Goal: Participate in discussion: Engage in conversation with other users on a specific topic

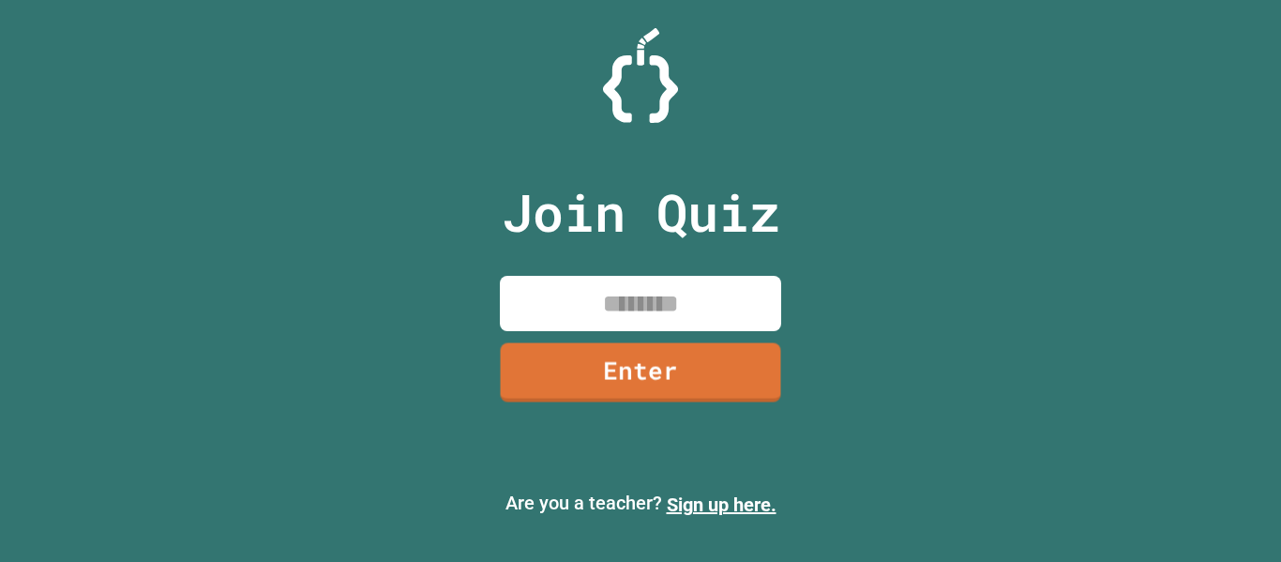
click at [609, 299] on input at bounding box center [640, 303] width 281 height 55
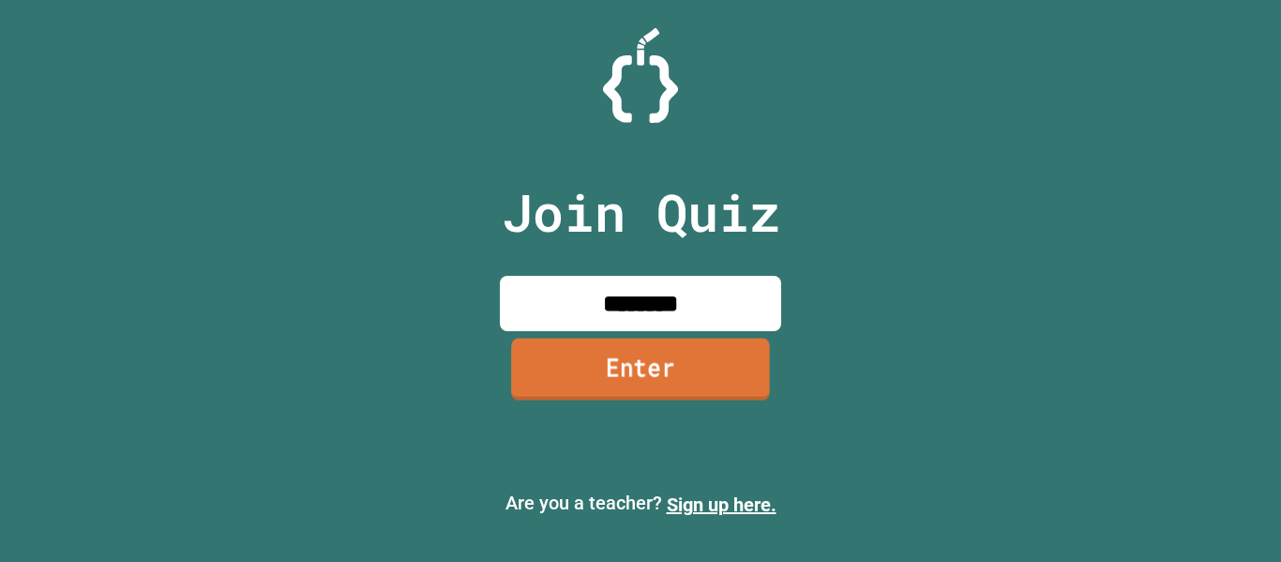
type input "********"
click at [629, 371] on link "Enter" at bounding box center [640, 369] width 259 height 62
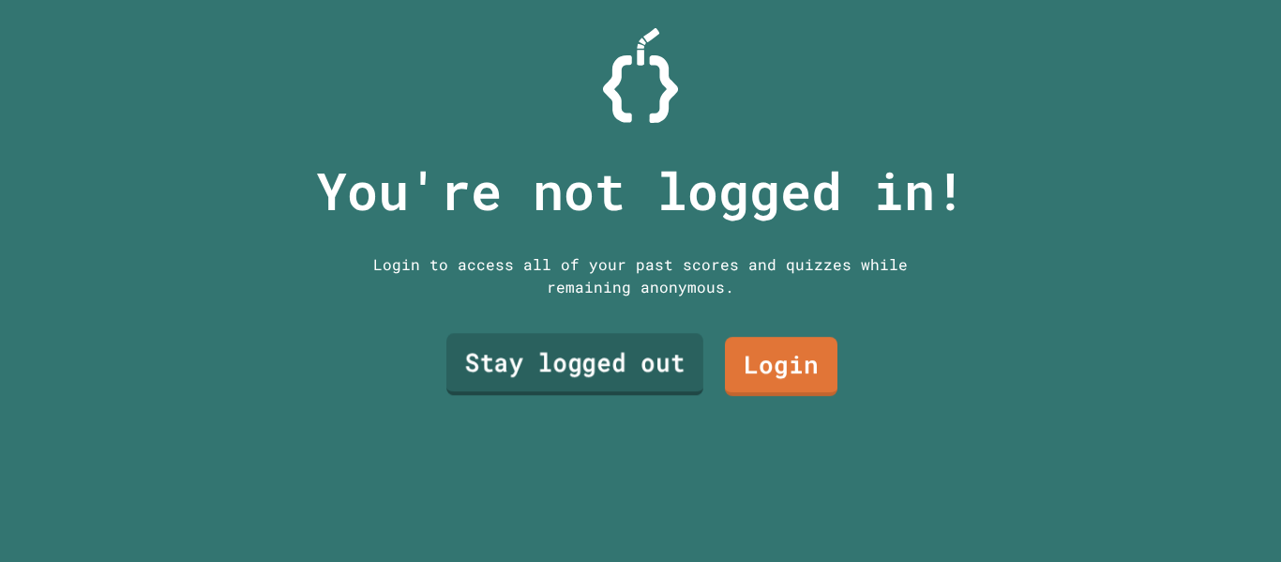
click at [637, 370] on link "Stay logged out" at bounding box center [574, 365] width 257 height 62
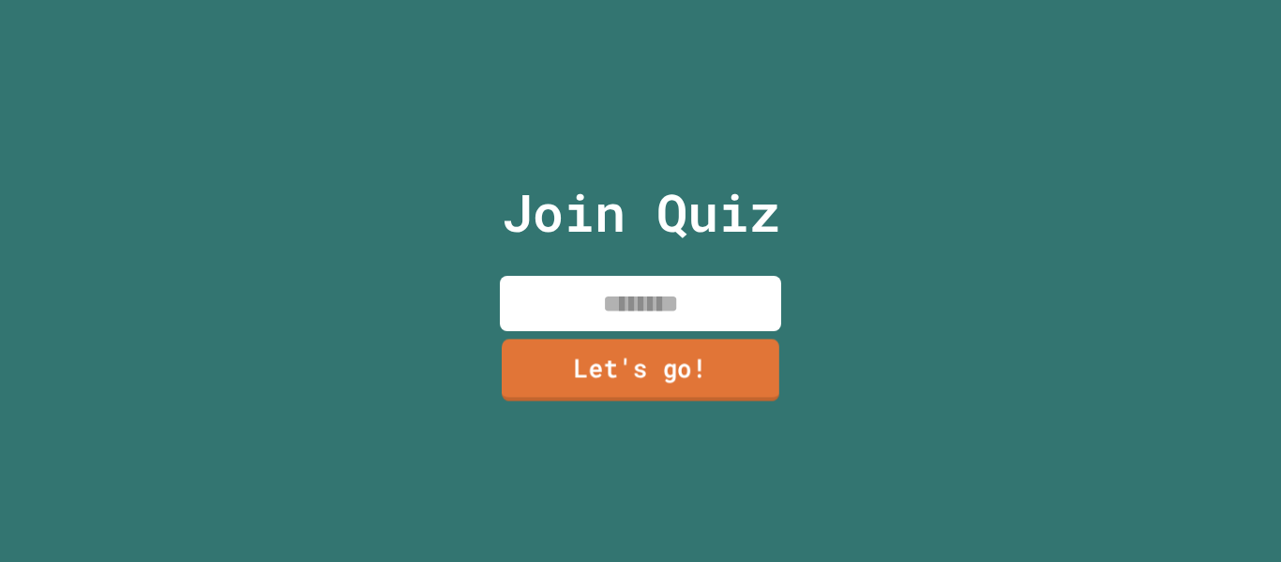
click at [642, 357] on link "Let's go!" at bounding box center [641, 370] width 278 height 62
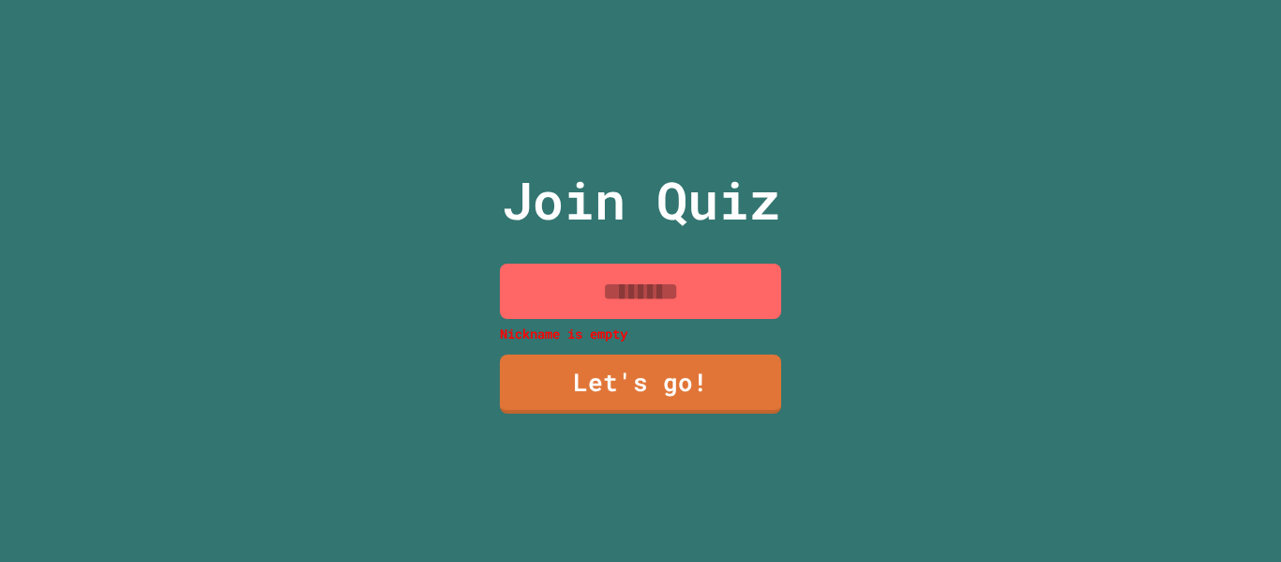
click at [628, 289] on input at bounding box center [640, 291] width 281 height 55
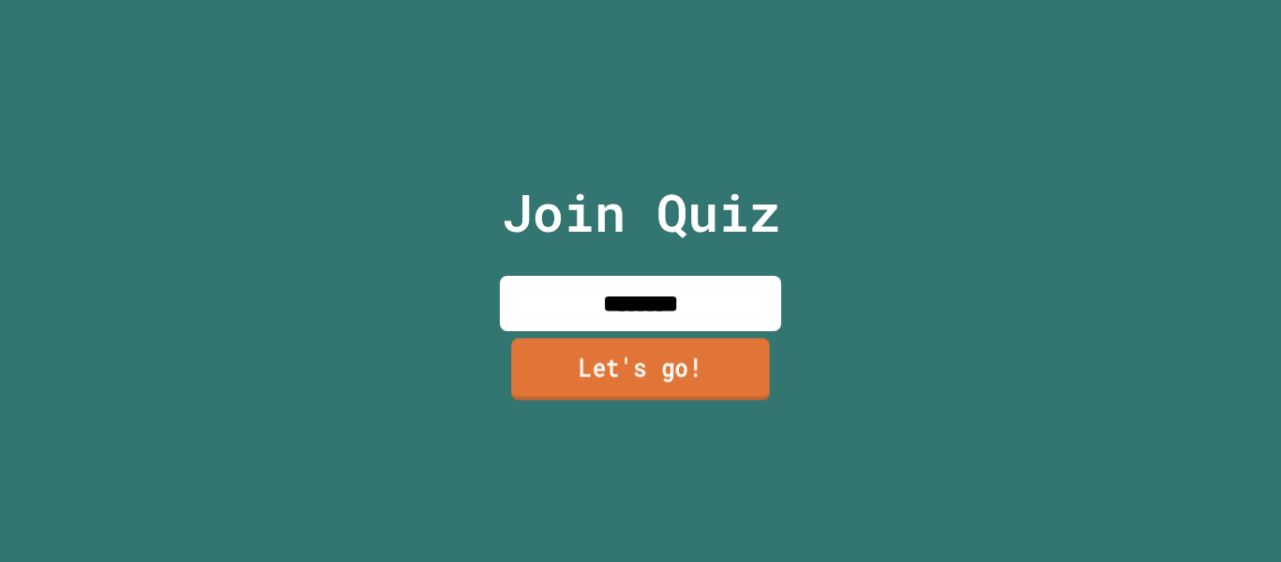
type input "********"
click at [636, 353] on link "Let's go!" at bounding box center [640, 369] width 259 height 62
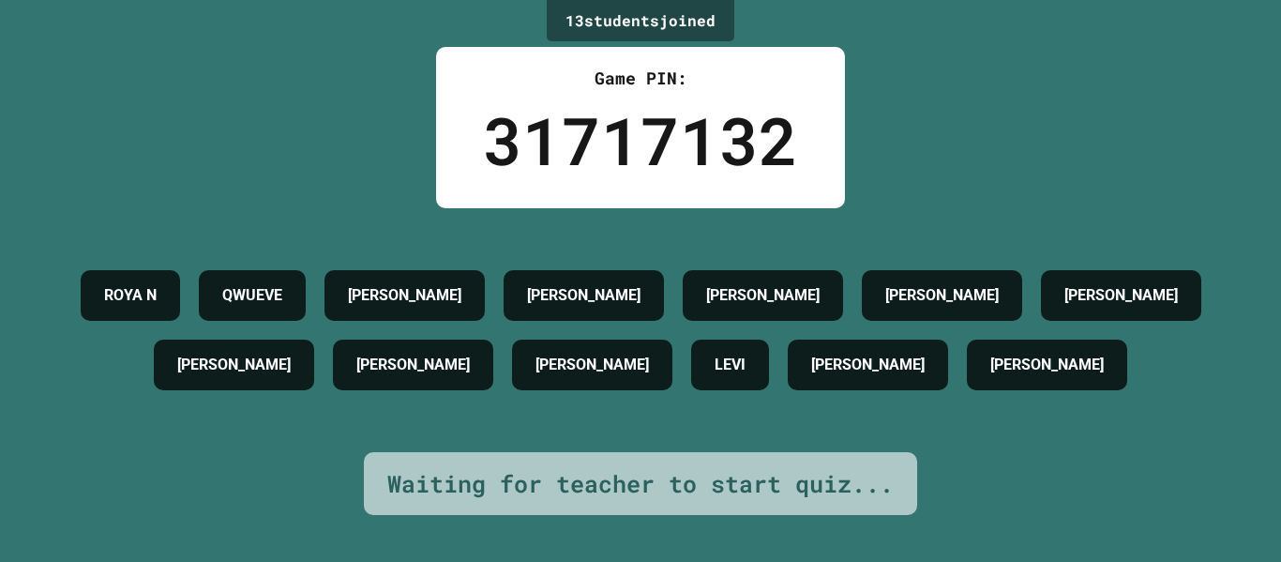
click at [282, 284] on h4 "QWUEVE" at bounding box center [252, 295] width 60 height 23
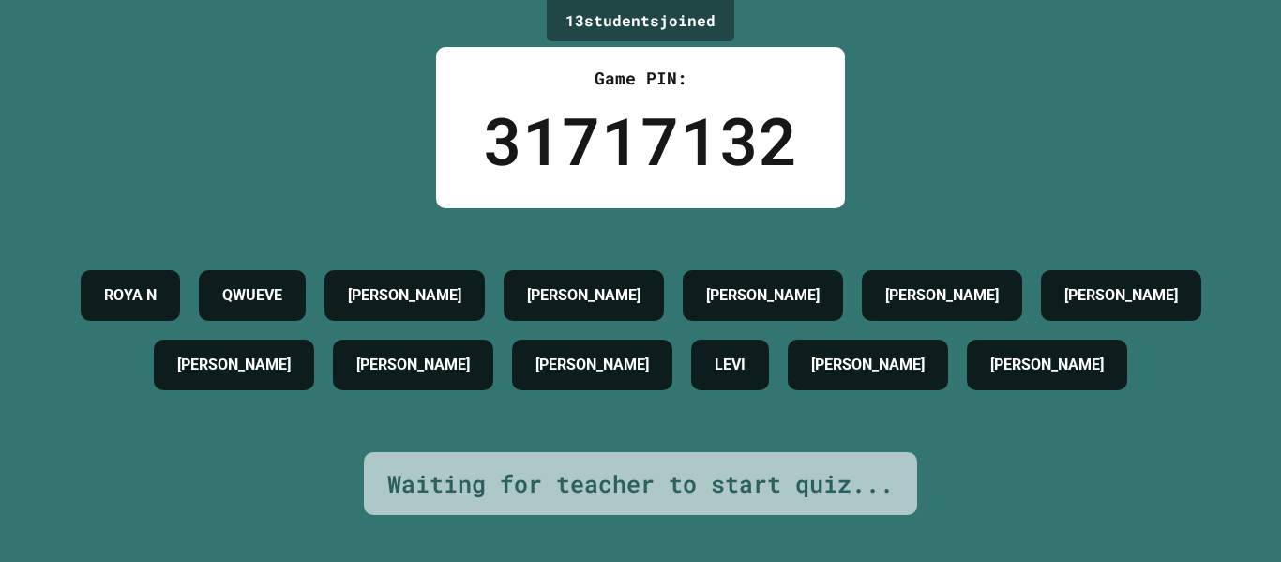
click at [282, 284] on h4 "QWUEVE" at bounding box center [252, 295] width 60 height 23
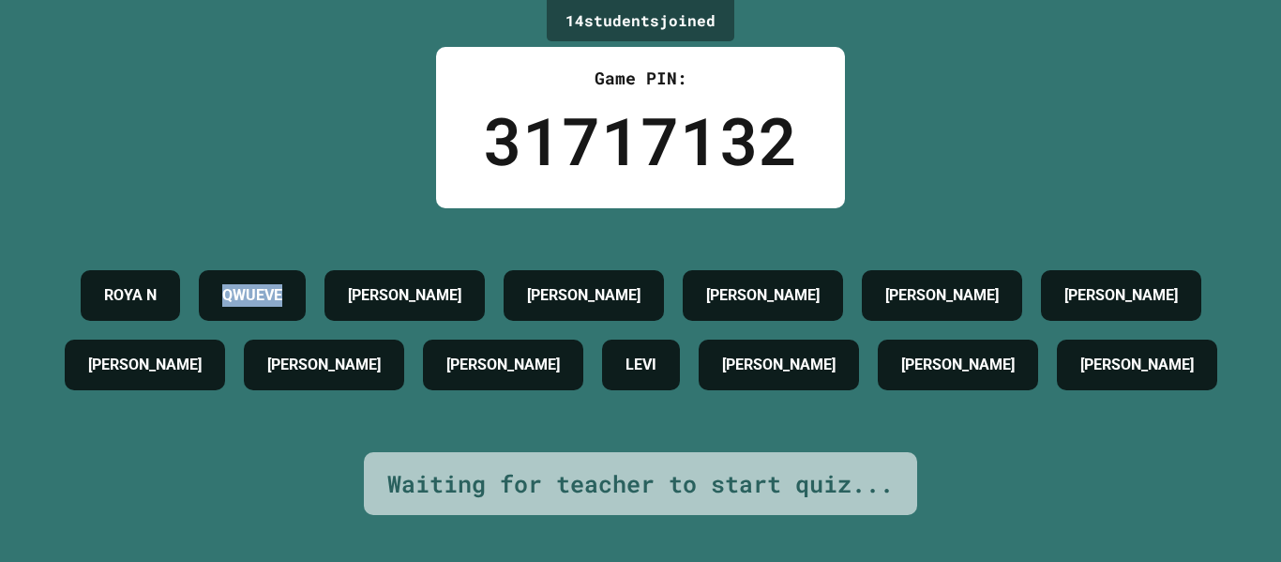
click at [282, 284] on h4 "QWUEVE" at bounding box center [252, 295] width 60 height 23
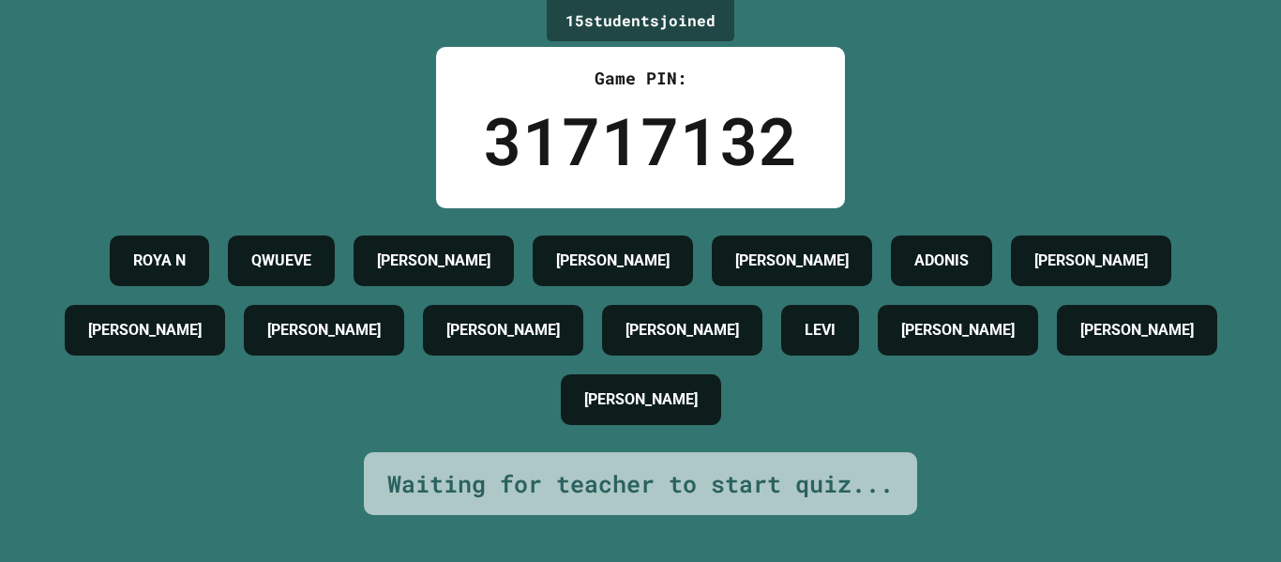
click at [865, 299] on div "ROYA N QWUEVE [PERSON_NAME] [PERSON_NAME] ADONIS [PERSON_NAME] C [PERSON_NAME] …" at bounding box center [640, 330] width 1187 height 208
click at [828, 264] on div "[PERSON_NAME]" at bounding box center [792, 260] width 160 height 51
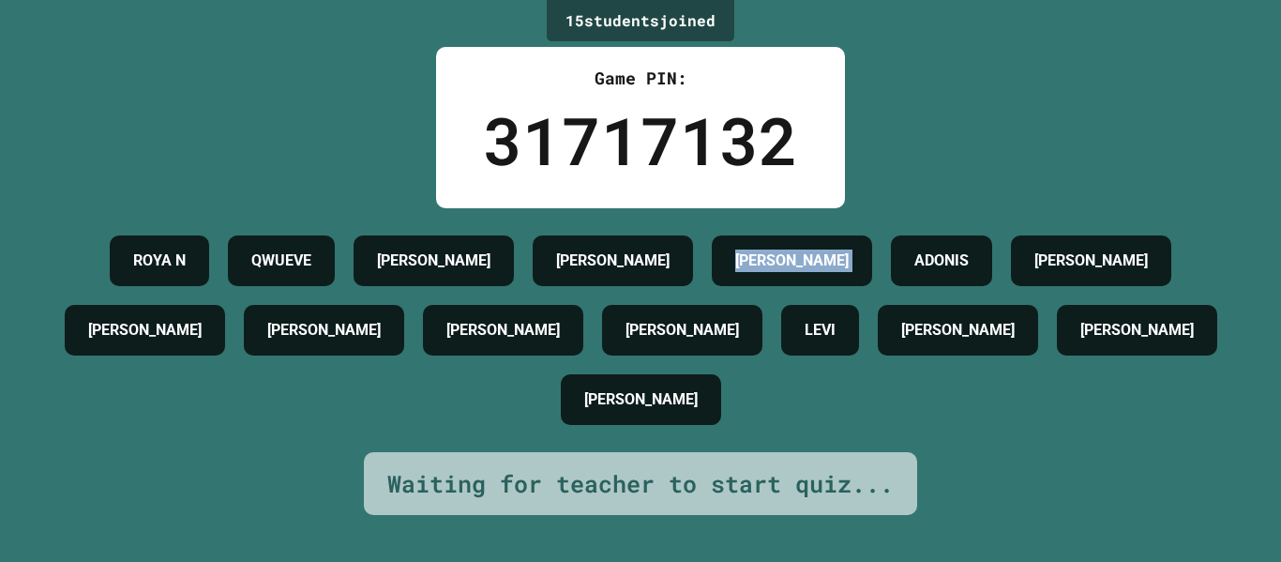
click at [828, 264] on div "[PERSON_NAME]" at bounding box center [792, 260] width 160 height 51
click at [442, 258] on h4 "[PERSON_NAME]" at bounding box center [433, 260] width 113 height 23
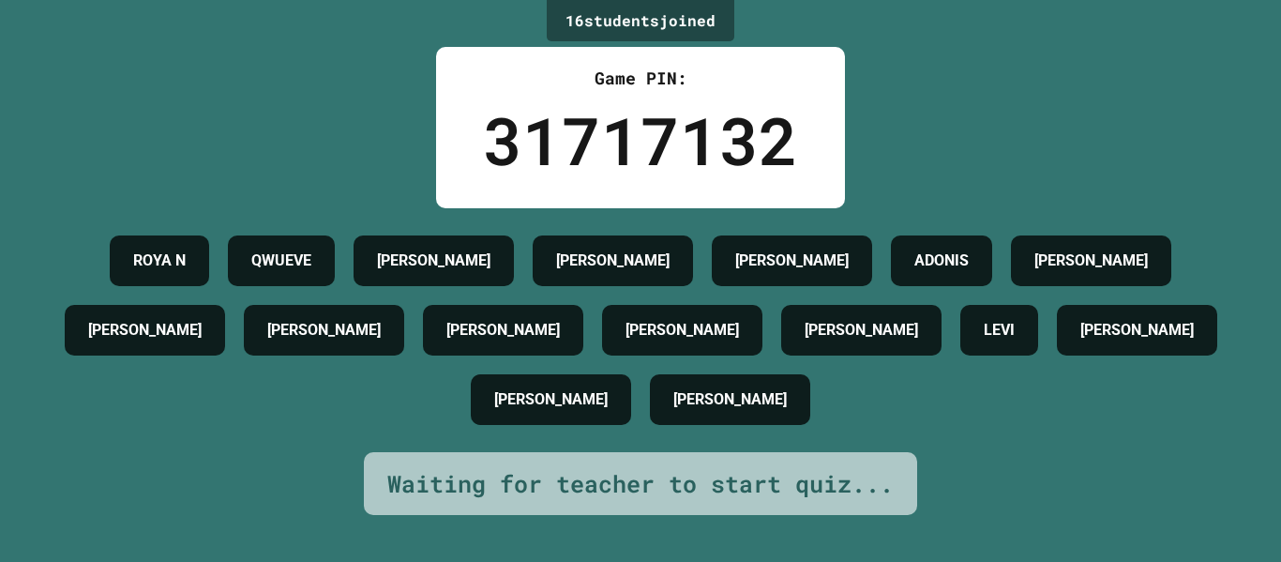
click at [55, 254] on div "ROYA N QWUEVE [PERSON_NAME] [PERSON_NAME] ADONIS [PERSON_NAME] C [PERSON_NAME] …" at bounding box center [640, 330] width 1187 height 208
click at [56, 253] on div "ROYA N QWUEVE [PERSON_NAME] [PERSON_NAME] ADONIS [PERSON_NAME] C [PERSON_NAME] …" at bounding box center [640, 330] width 1187 height 208
click at [1276, 451] on div "16 student s joined Game PIN: 31717132 [PERSON_NAME] [PERSON_NAME] [PERSON_NAME…" at bounding box center [640, 281] width 1281 height 562
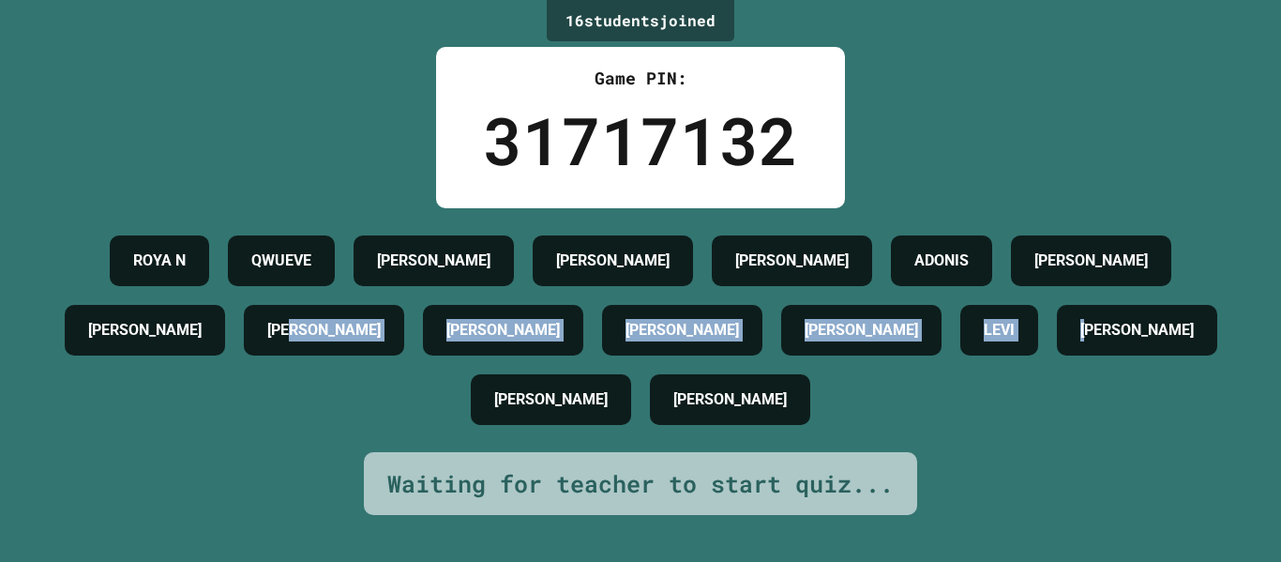
drag, startPoint x: 1118, startPoint y: 434, endPoint x: 315, endPoint y: 316, distance: 811.5
click at [312, 319] on div "ROYA N QWUEVE [PERSON_NAME] [PERSON_NAME] ADONIS [PERSON_NAME] C [PERSON_NAME] …" at bounding box center [640, 330] width 1187 height 208
click at [446, 322] on h4 "[PERSON_NAME]" at bounding box center [502, 330] width 113 height 23
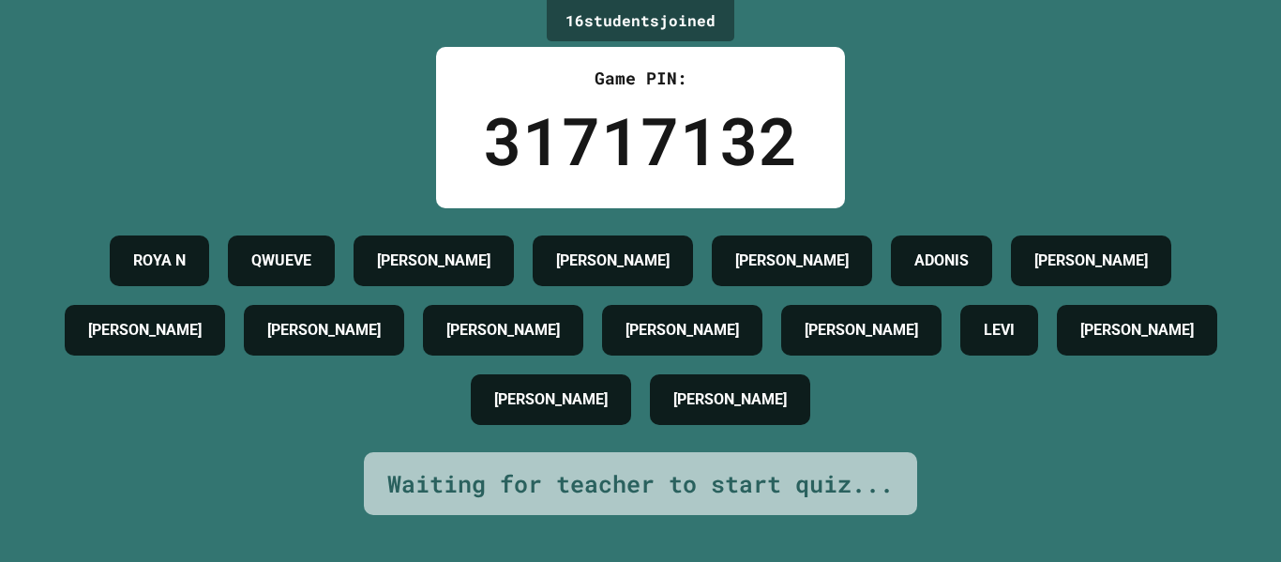
click at [531, 411] on h4 "[PERSON_NAME]" at bounding box center [550, 399] width 113 height 23
click at [533, 411] on h4 "[PERSON_NAME]" at bounding box center [550, 399] width 113 height 23
click at [494, 399] on div "[PERSON_NAME]" at bounding box center [551, 399] width 160 height 51
click at [488, 341] on h4 "[PERSON_NAME]" at bounding box center [502, 330] width 113 height 23
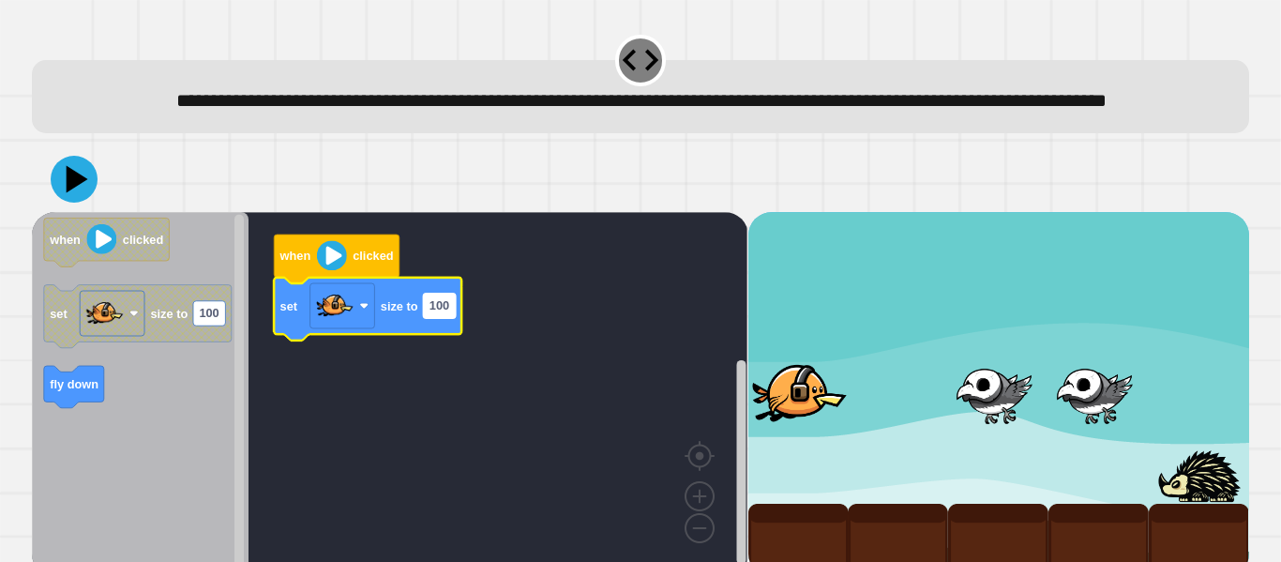
click at [437, 313] on text "100" at bounding box center [440, 306] width 20 height 14
type input "***"
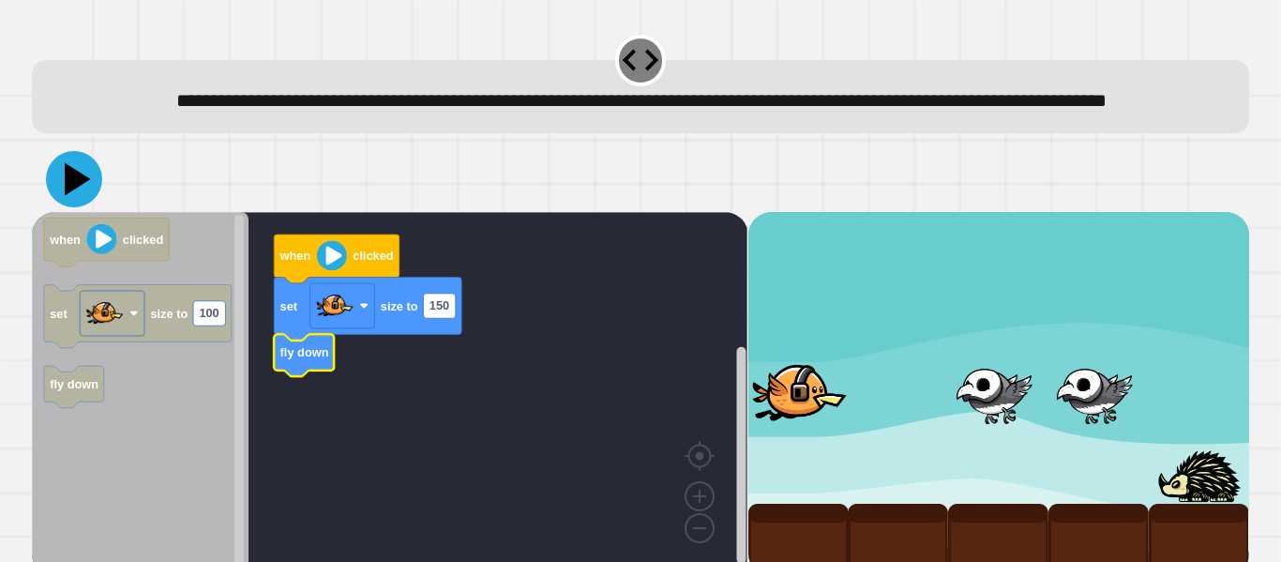
click at [556, 275] on div "when clicked set size to 150 fly down when clicked set size to 100 fly down" at bounding box center [640, 361] width 1217 height 430
click at [89, 206] on icon at bounding box center [74, 179] width 56 height 56
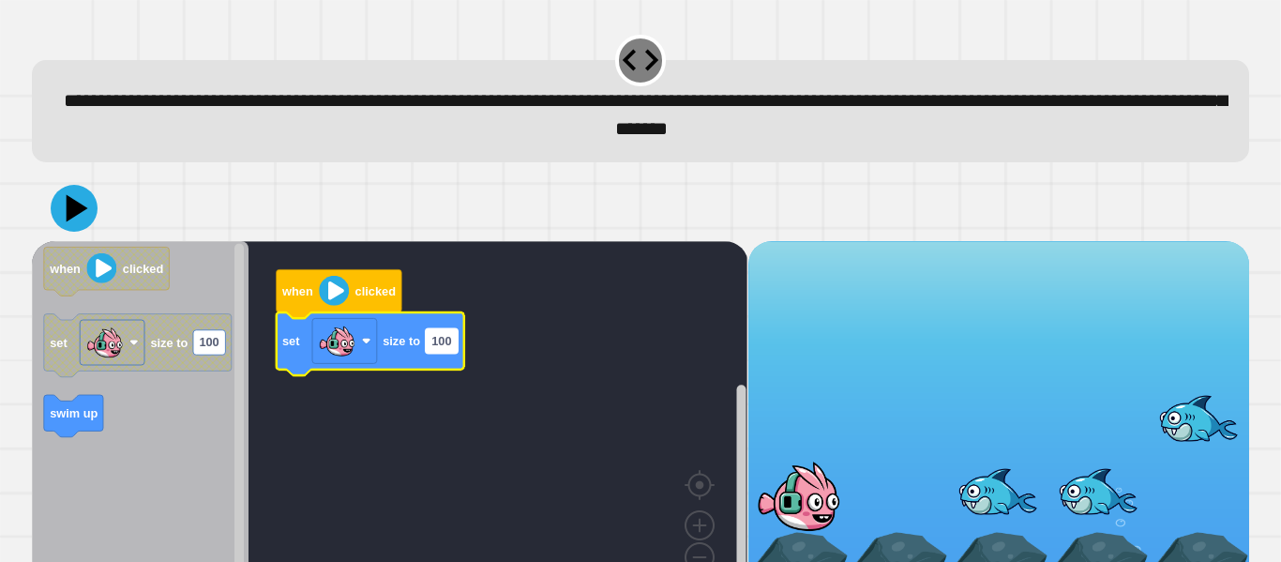
click at [448, 344] on text "100" at bounding box center [441, 341] width 20 height 14
type input "***"
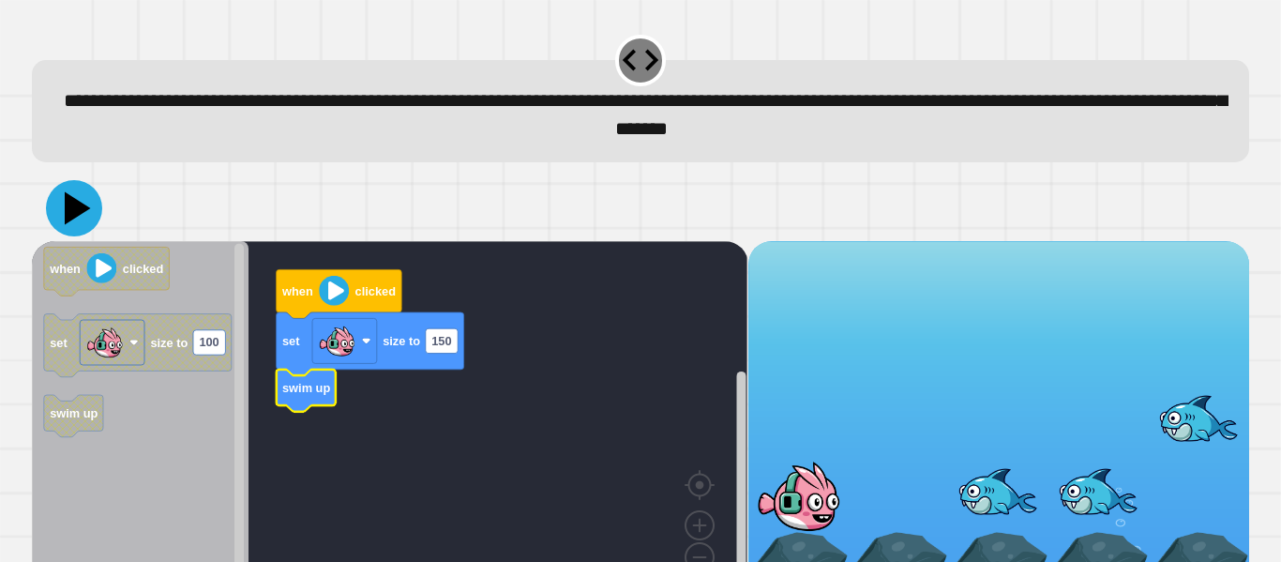
click at [71, 210] on icon at bounding box center [78, 207] width 26 height 33
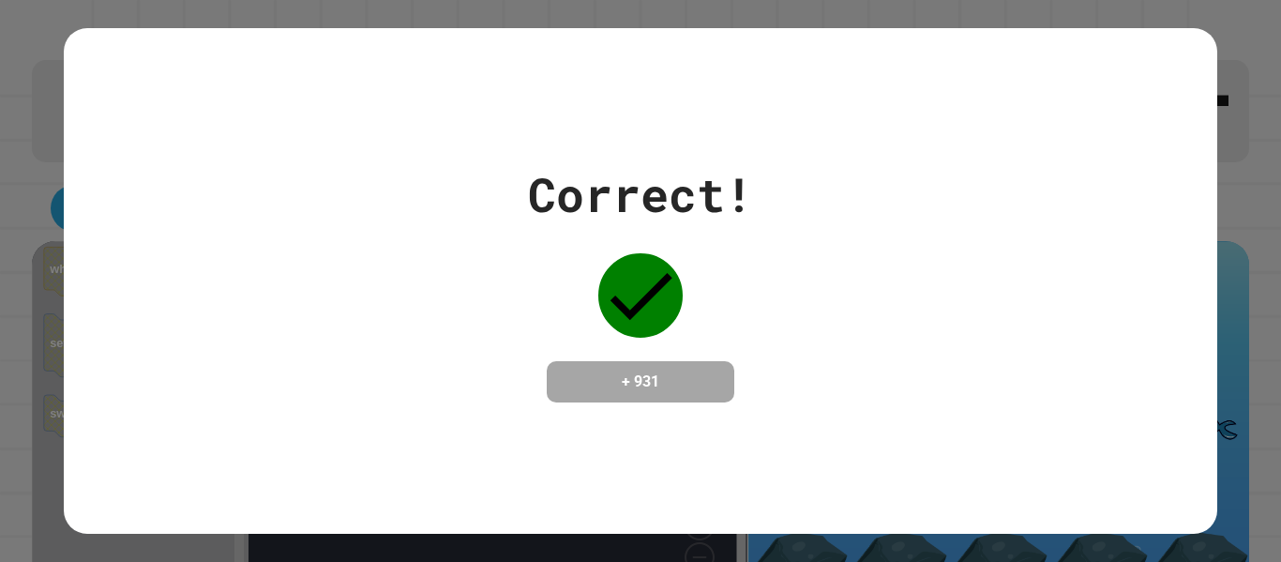
click at [696, 425] on div "Correct! + 931" at bounding box center [640, 281] width 1153 height 506
click at [573, 383] on h4 "+ 931" at bounding box center [641, 381] width 150 height 23
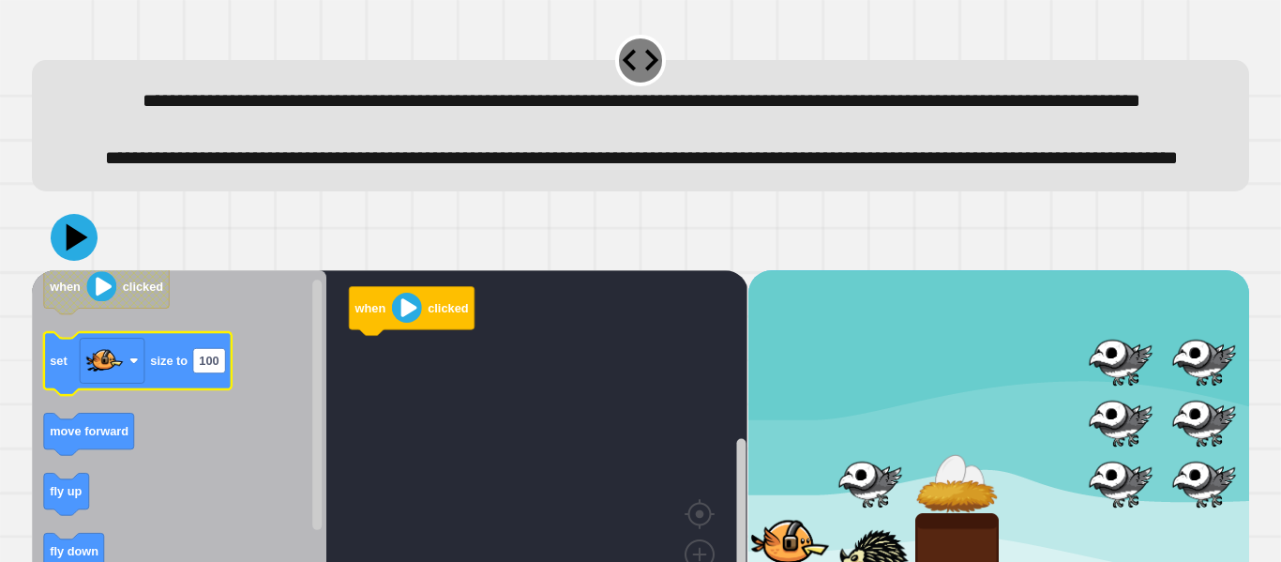
click at [122, 433] on icon "when clicked set size to 100 move forward fly up fly down change costume to mov…" at bounding box center [179, 452] width 294 height 364
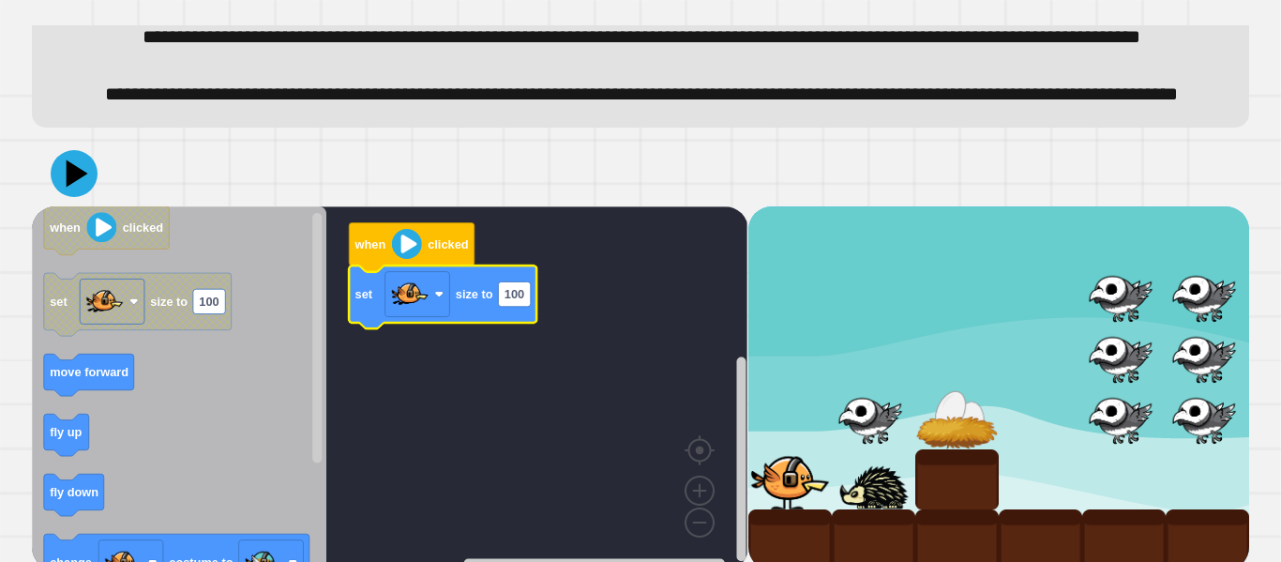
scroll to position [143, 0]
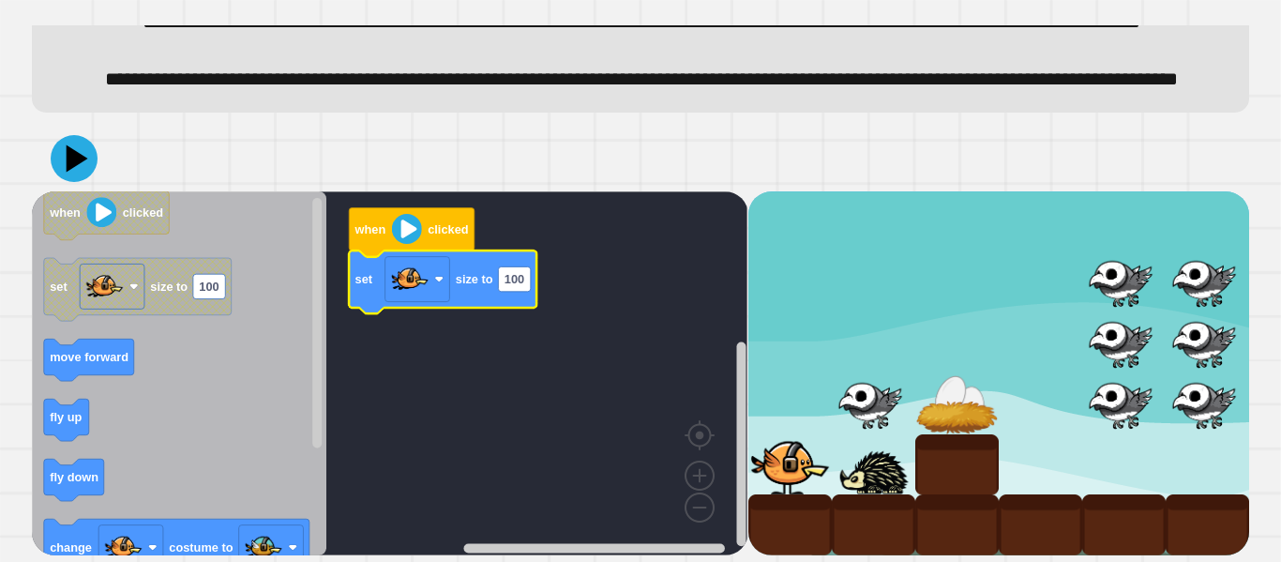
drag, startPoint x: 74, startPoint y: 558, endPoint x: 82, endPoint y: 354, distance: 204.6
click at [86, 506] on div "when clicked set size to 100 when clicked set size to 100 move forward fly up f…" at bounding box center [640, 340] width 1230 height 443
click at [512, 279] on text "100" at bounding box center [515, 279] width 20 height 14
type input "**"
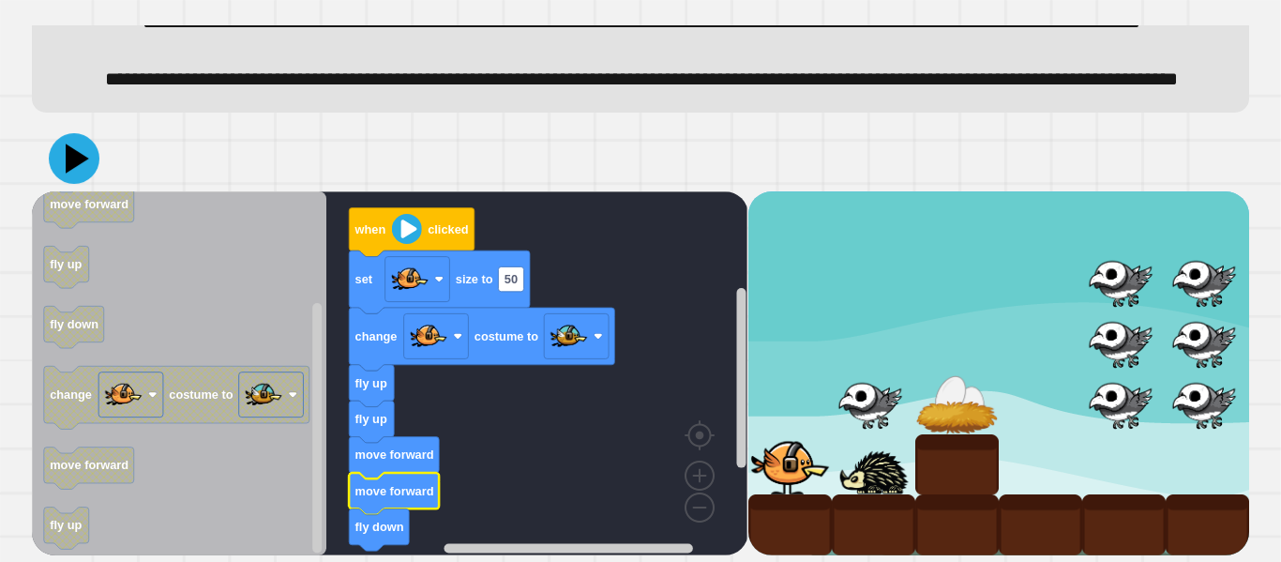
click at [89, 160] on icon at bounding box center [74, 158] width 51 height 51
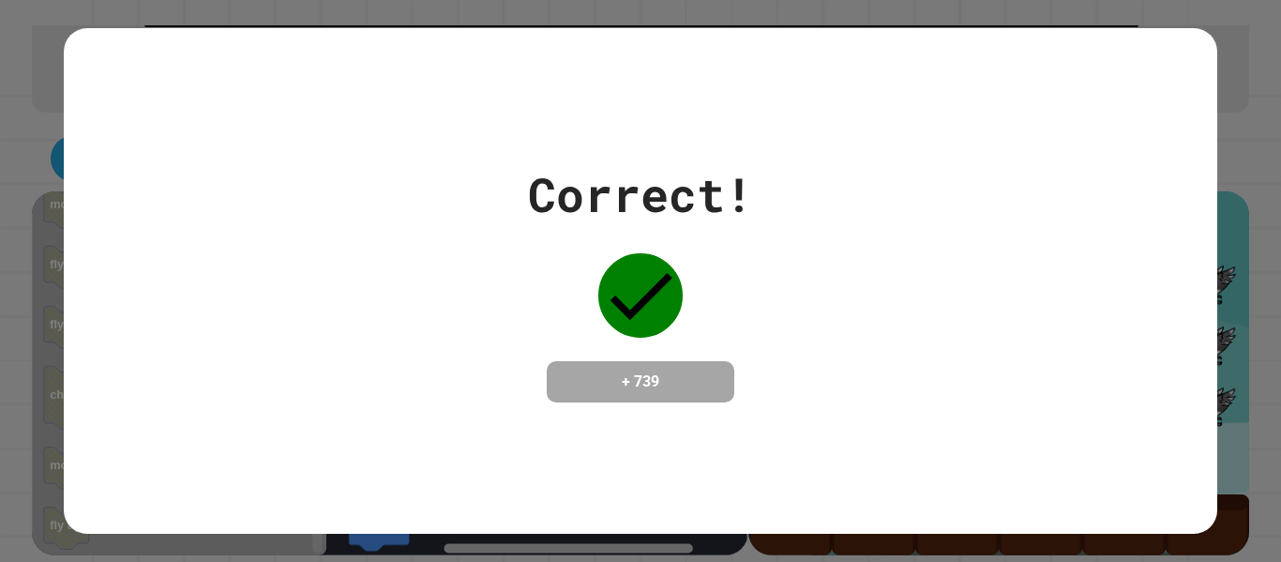
click at [578, 361] on div "+ 739" at bounding box center [641, 381] width 188 height 41
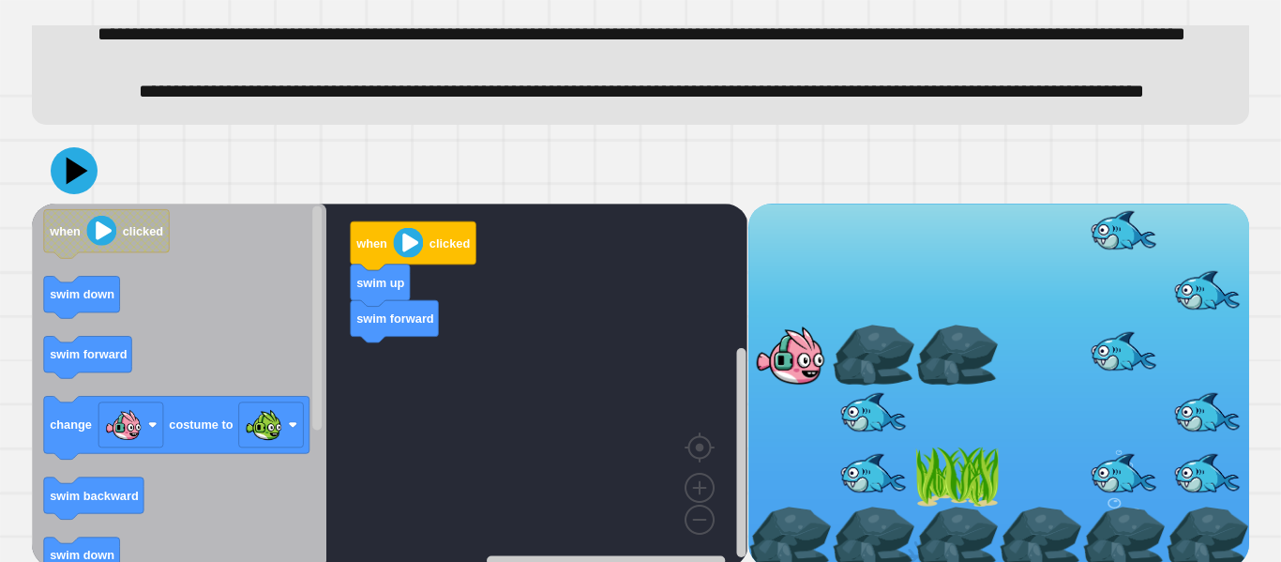
scroll to position [83, 0]
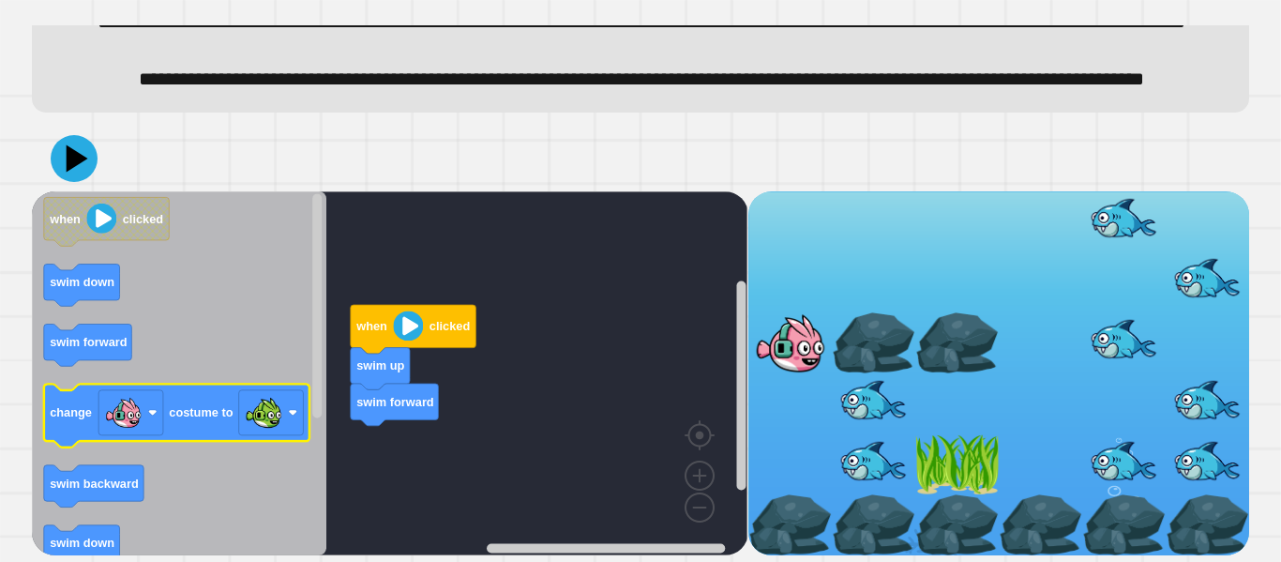
click at [209, 446] on icon "Blockly Workspace" at bounding box center [176, 415] width 265 height 63
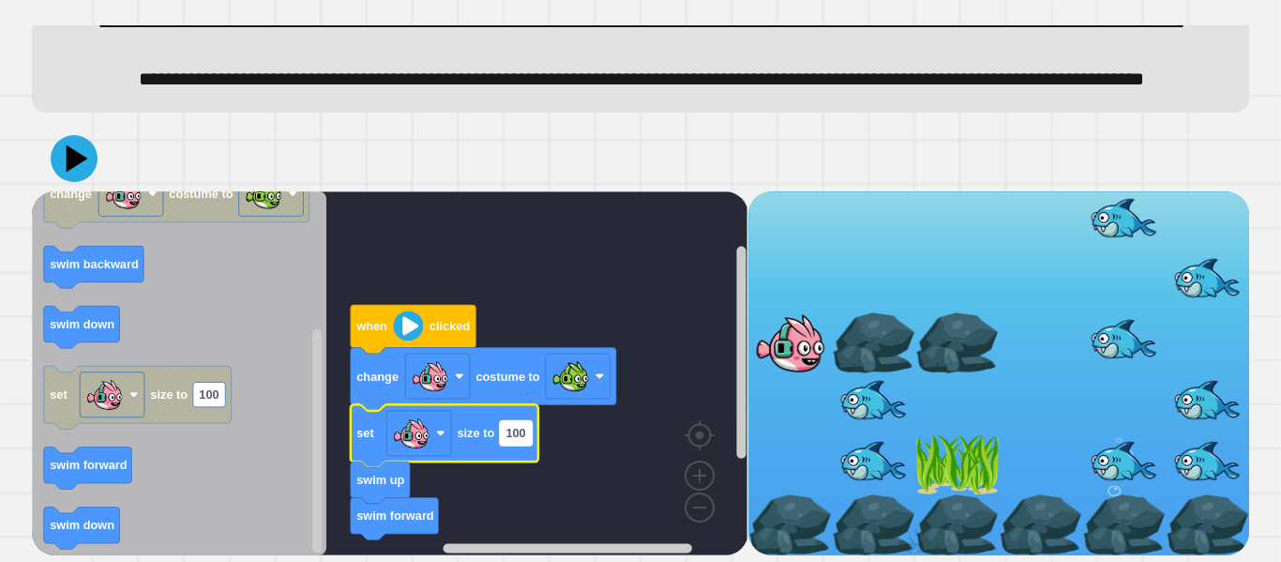
click at [512, 440] on text "100" at bounding box center [516, 433] width 20 height 14
type input "**"
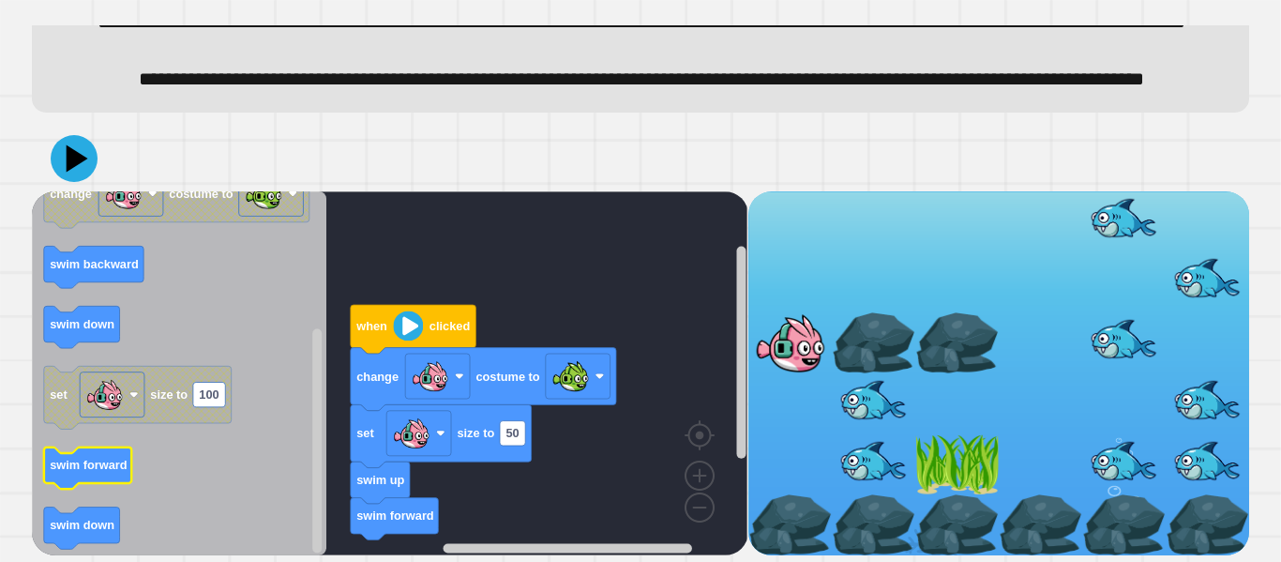
click at [89, 459] on text "swim forward" at bounding box center [89, 465] width 78 height 14
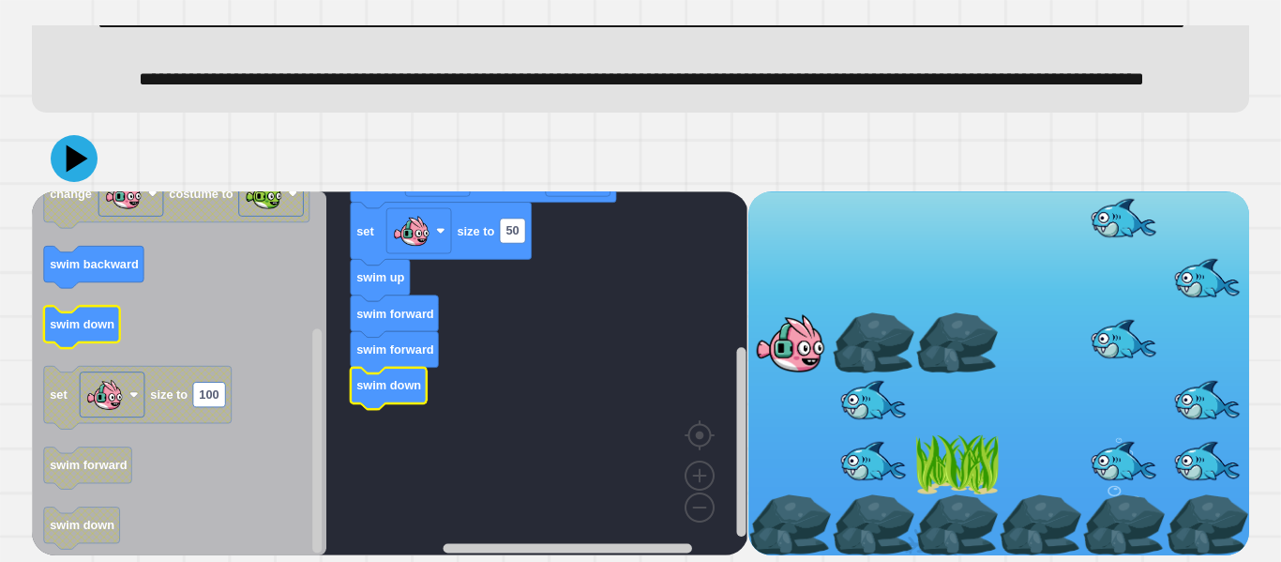
click at [76, 339] on icon "Blockly Workspace" at bounding box center [82, 327] width 76 height 42
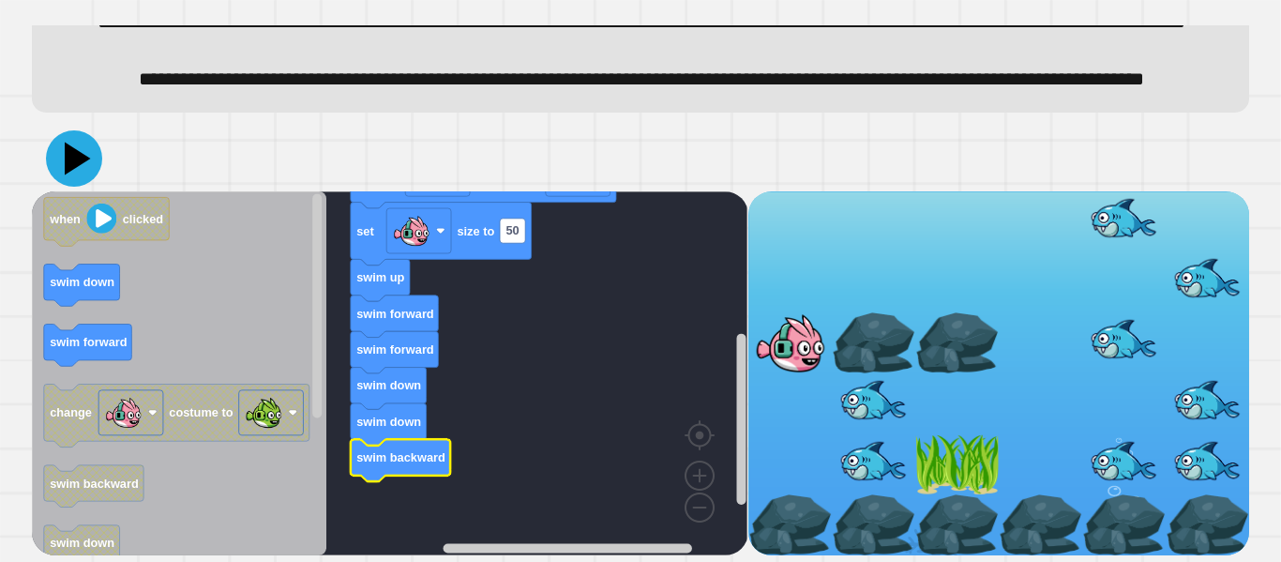
click at [89, 168] on icon at bounding box center [74, 158] width 56 height 56
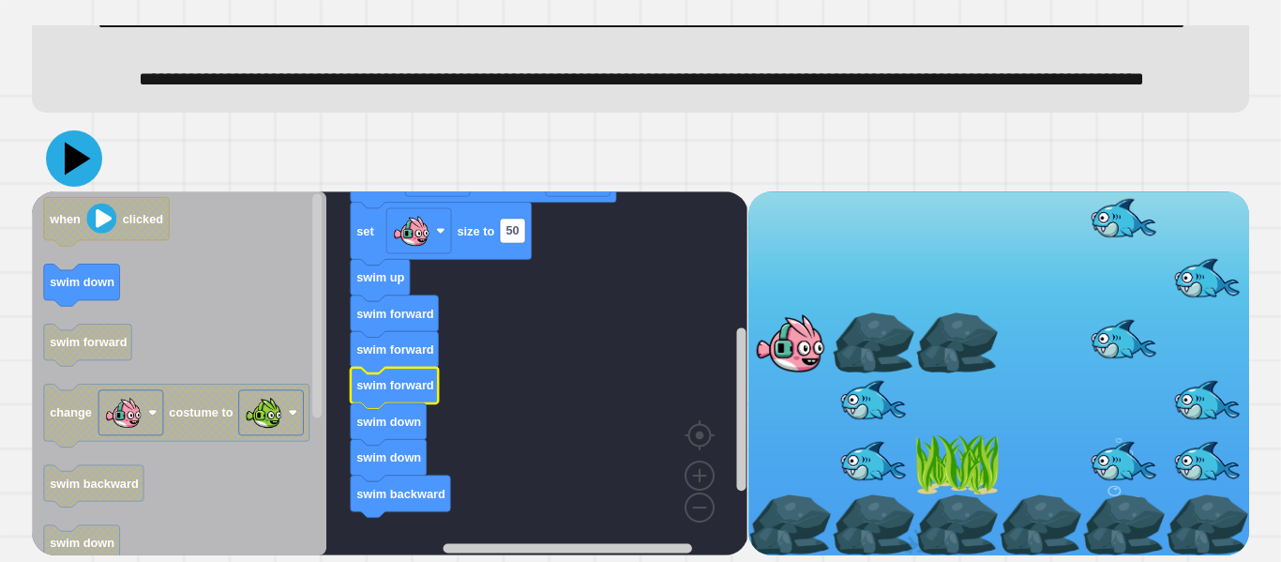
click at [75, 170] on icon at bounding box center [74, 158] width 56 height 56
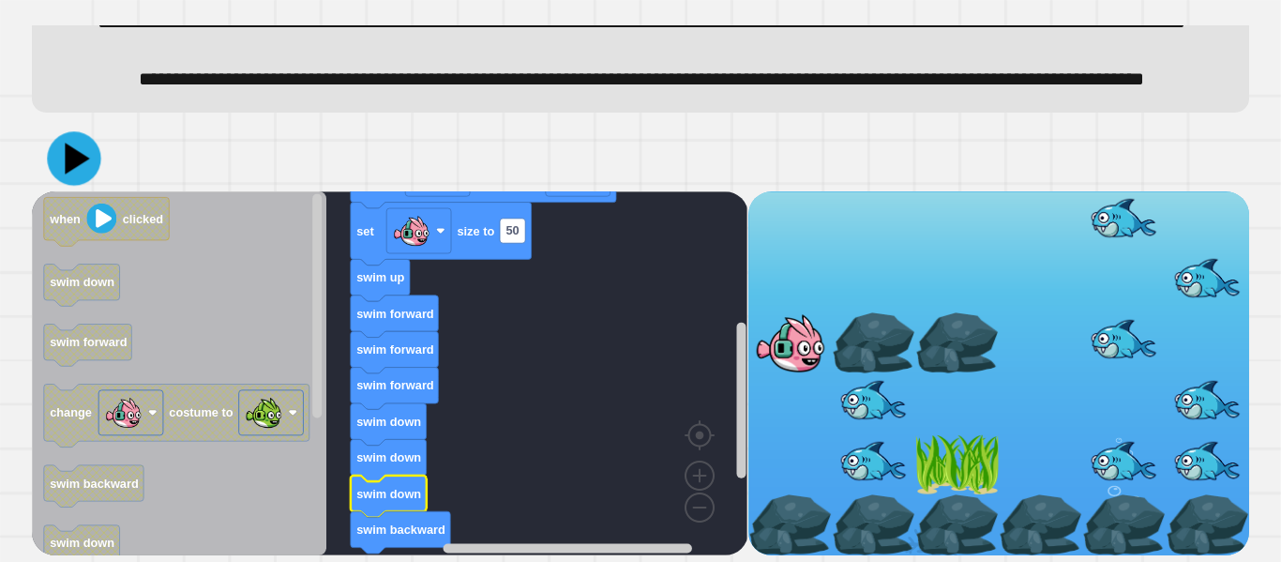
click at [80, 167] on icon at bounding box center [73, 157] width 53 height 53
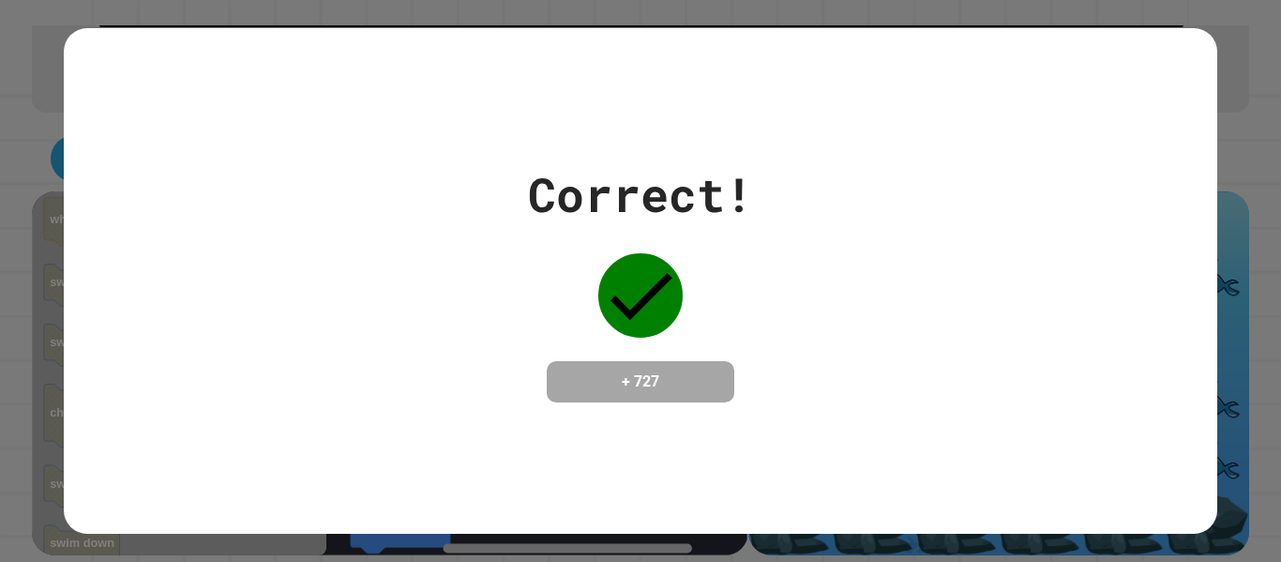
click at [803, 141] on div "Correct! + 727" at bounding box center [640, 281] width 1153 height 506
click at [663, 174] on div "Correct!" at bounding box center [640, 194] width 225 height 70
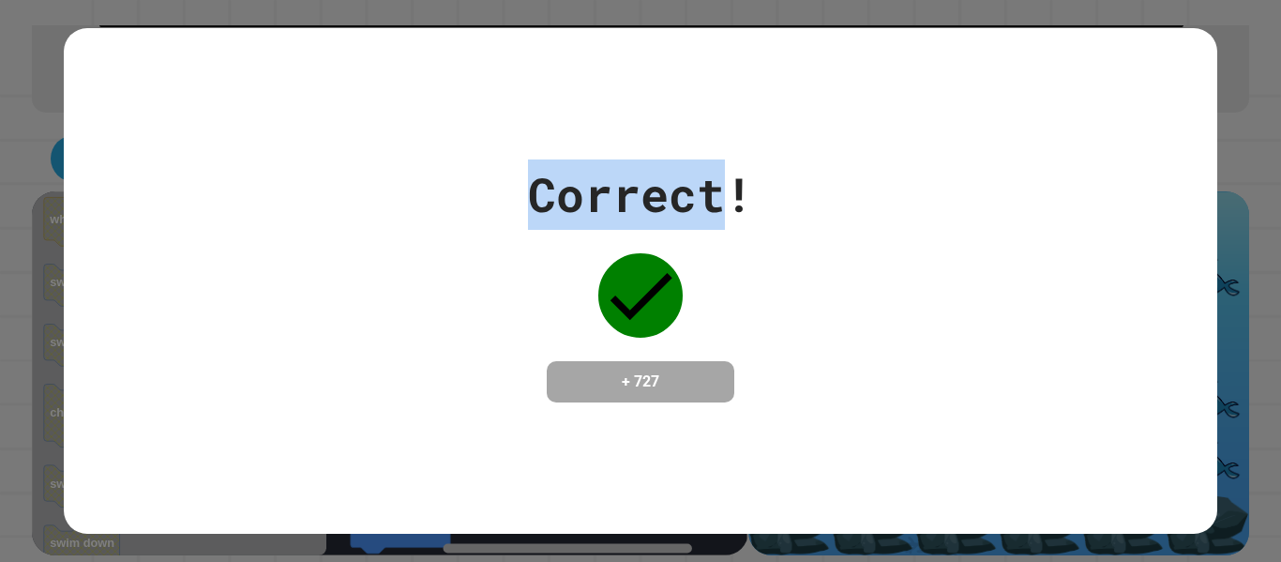
click at [662, 168] on div "Correct!" at bounding box center [640, 194] width 225 height 70
click at [662, 166] on div "Correct!" at bounding box center [640, 194] width 225 height 70
click at [662, 164] on div "Correct!" at bounding box center [640, 194] width 225 height 70
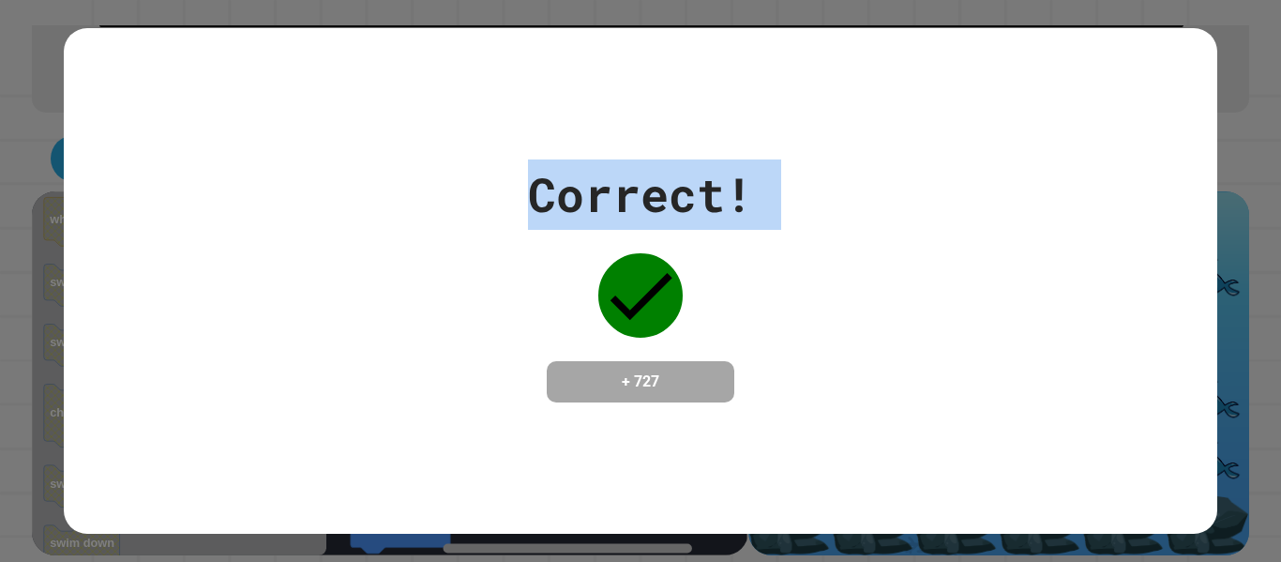
click at [662, 163] on div "Correct!" at bounding box center [640, 194] width 225 height 70
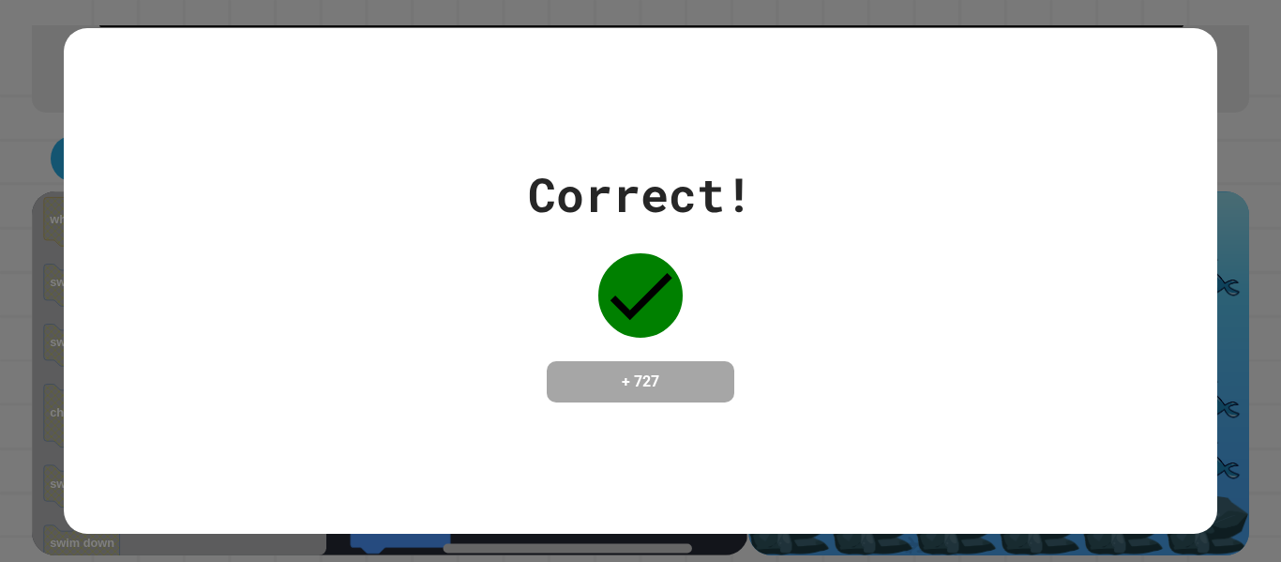
click at [661, 166] on div "Correct!" at bounding box center [640, 194] width 225 height 70
click at [658, 170] on div "Correct!" at bounding box center [640, 194] width 225 height 70
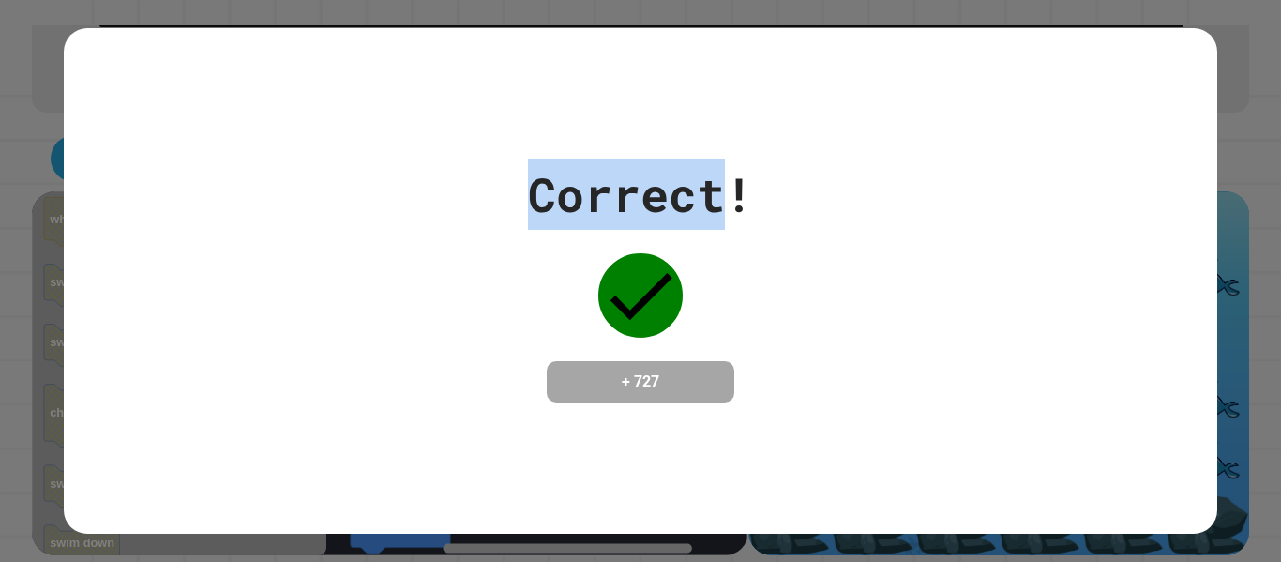
click at [658, 170] on div "Correct!" at bounding box center [640, 194] width 225 height 70
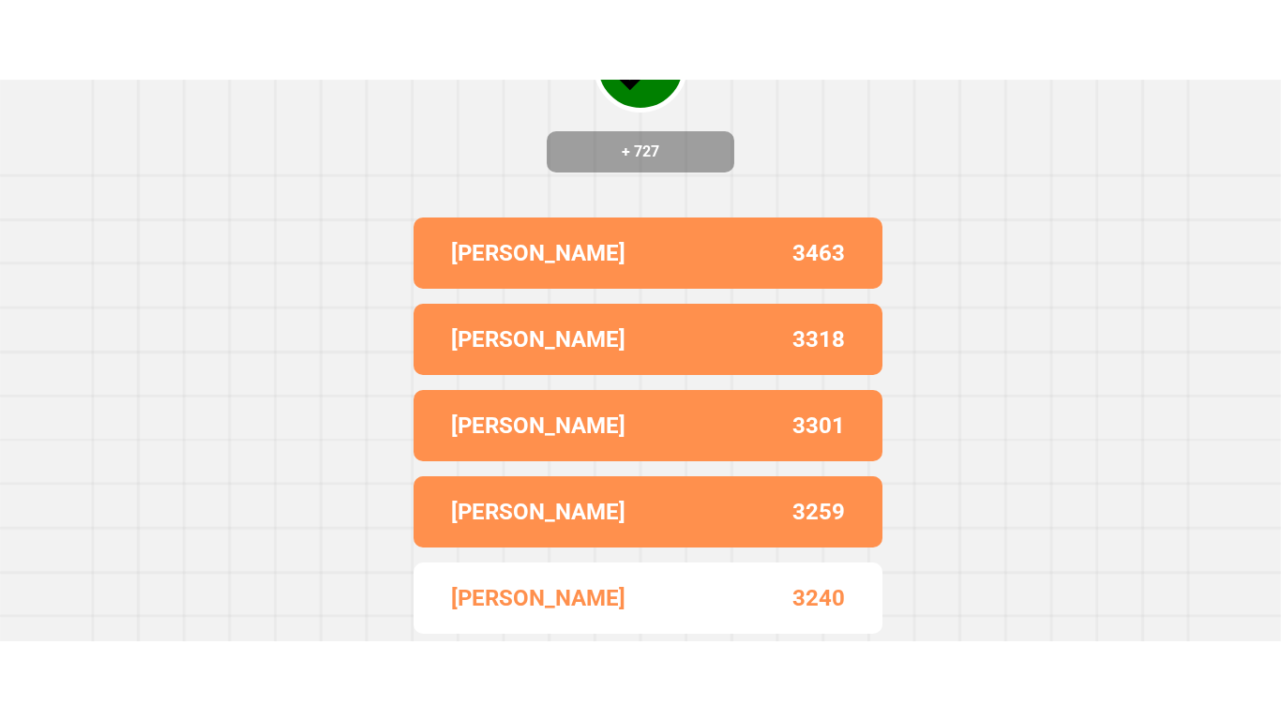
scroll to position [0, 0]
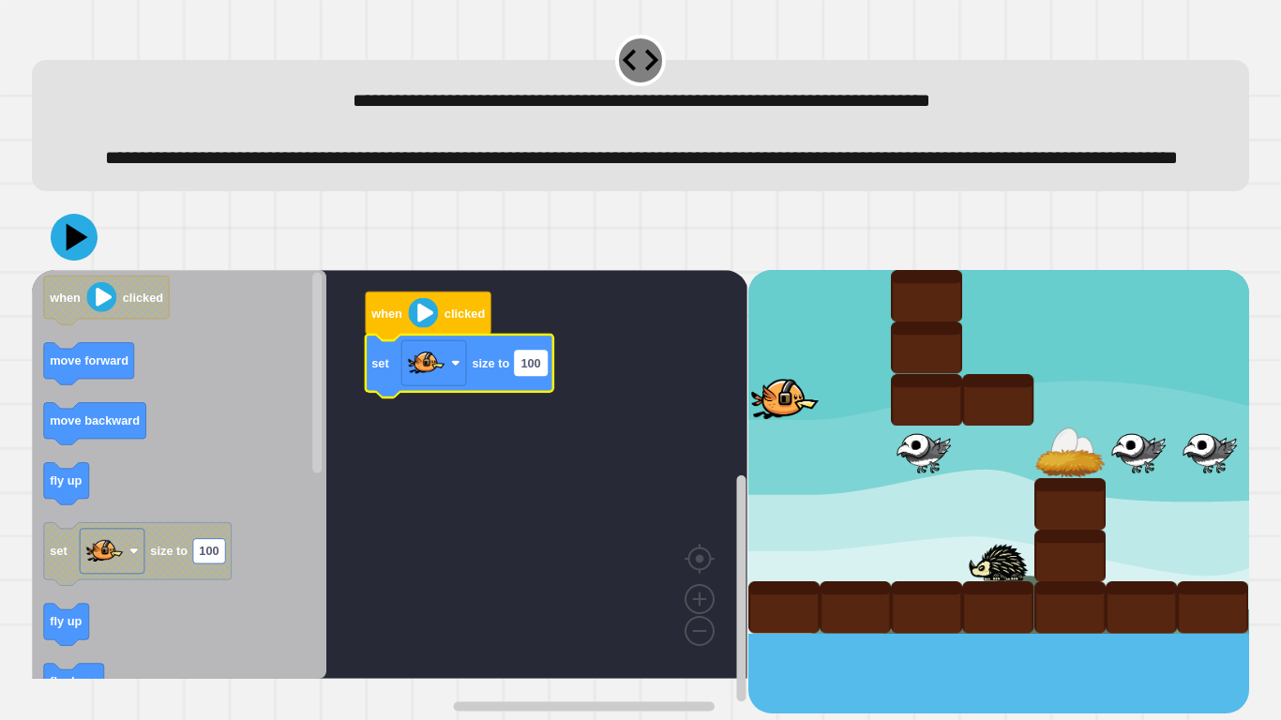
click at [535, 370] on text "100" at bounding box center [531, 362] width 20 height 14
type input "**"
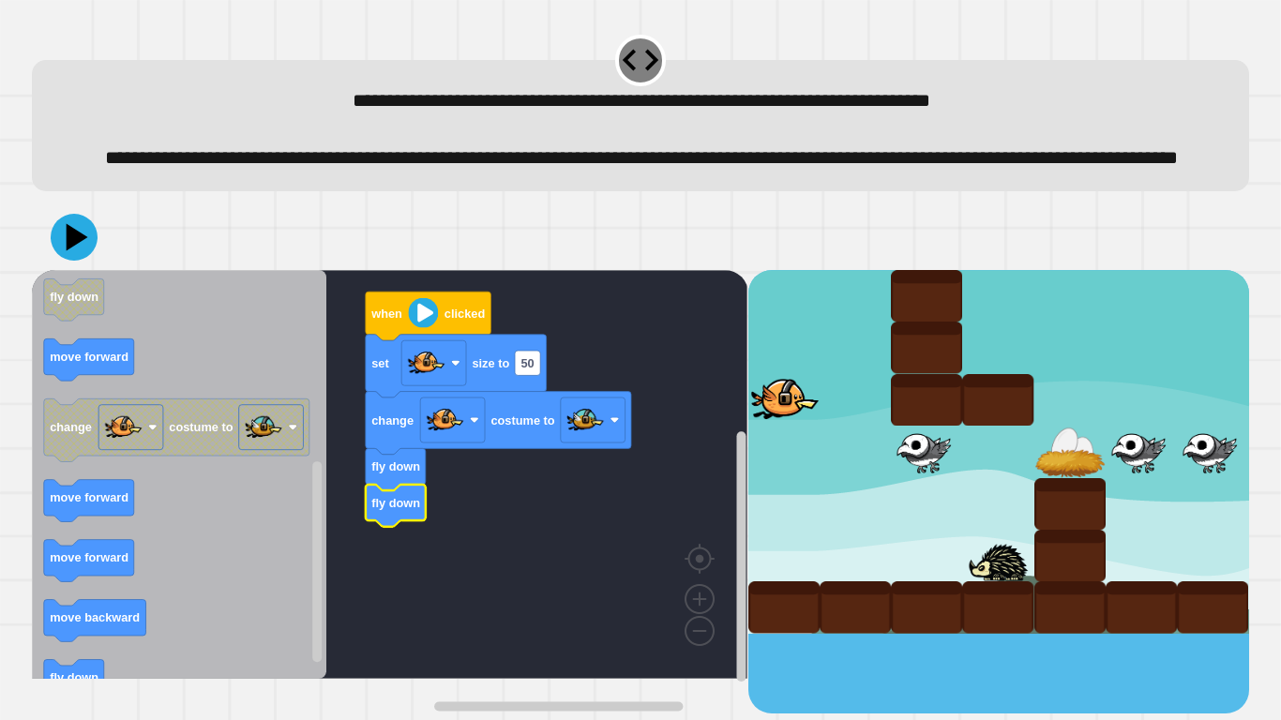
click at [137, 530] on icon "Blockly Workspace" at bounding box center [179, 474] width 294 height 409
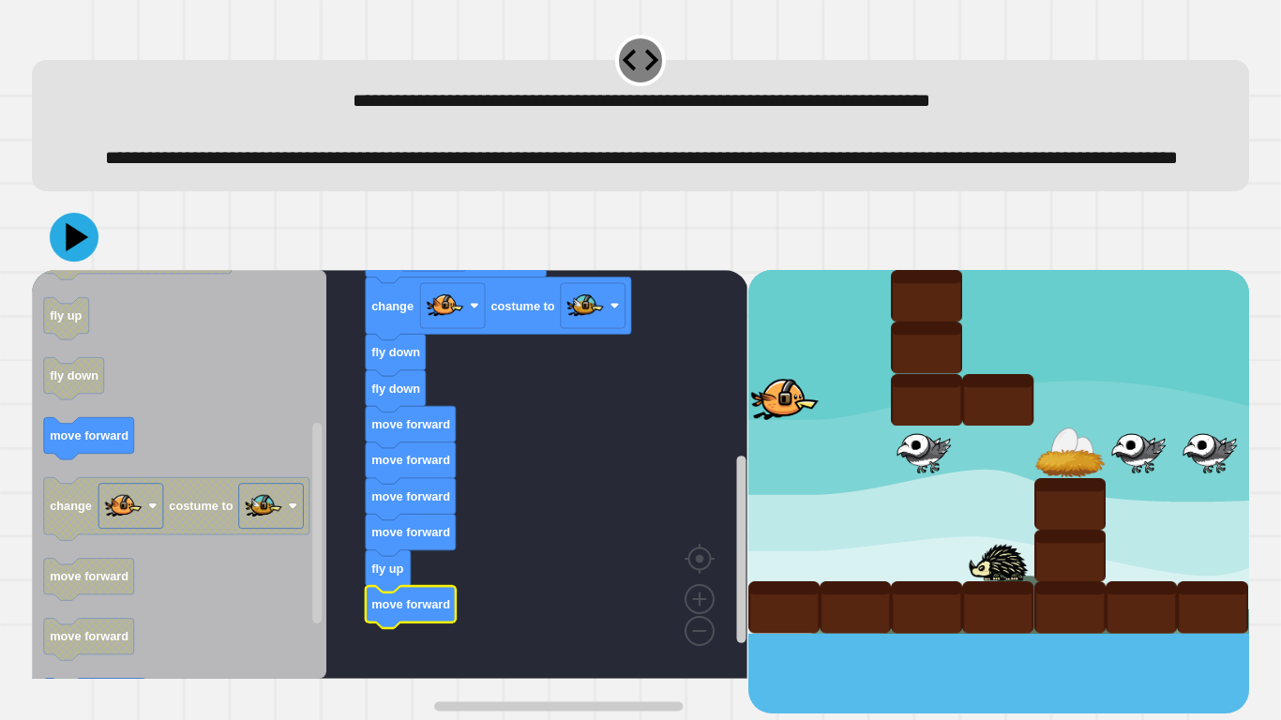
click at [66, 256] on icon at bounding box center [74, 237] width 49 height 49
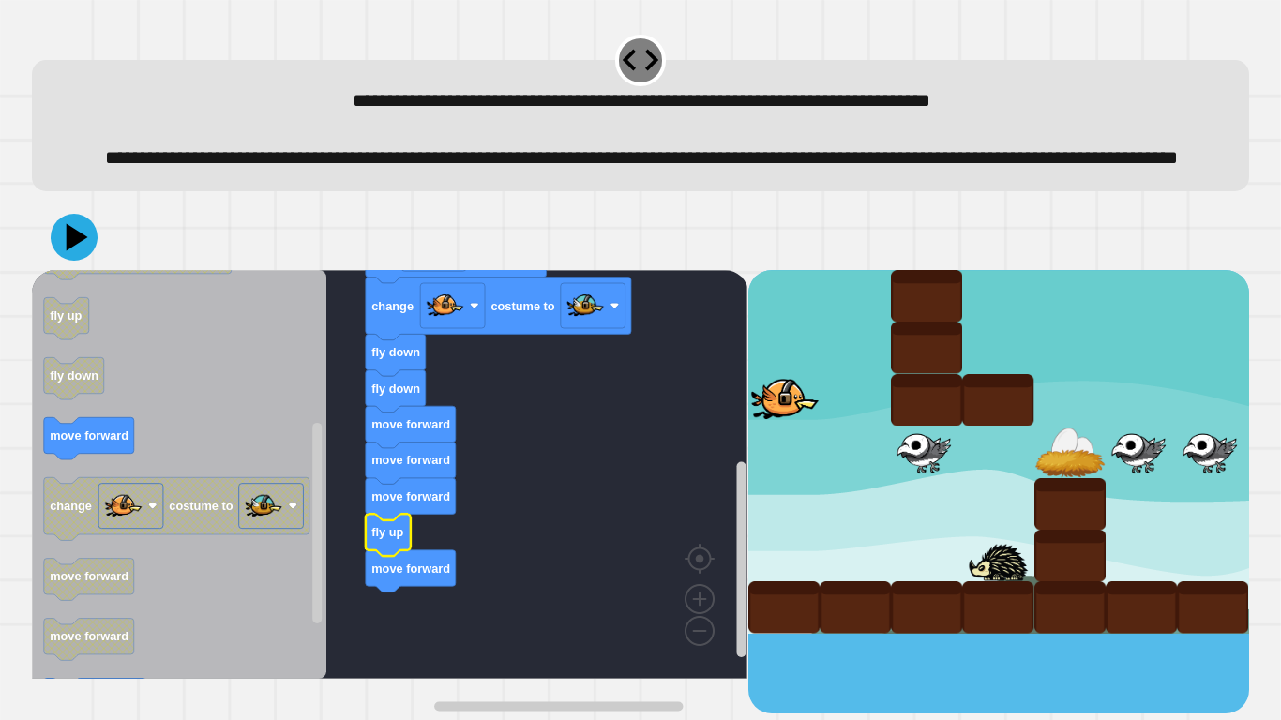
click at [67, 270] on div at bounding box center [640, 237] width 1217 height 66
click at [67, 253] on icon at bounding box center [78, 236] width 26 height 33
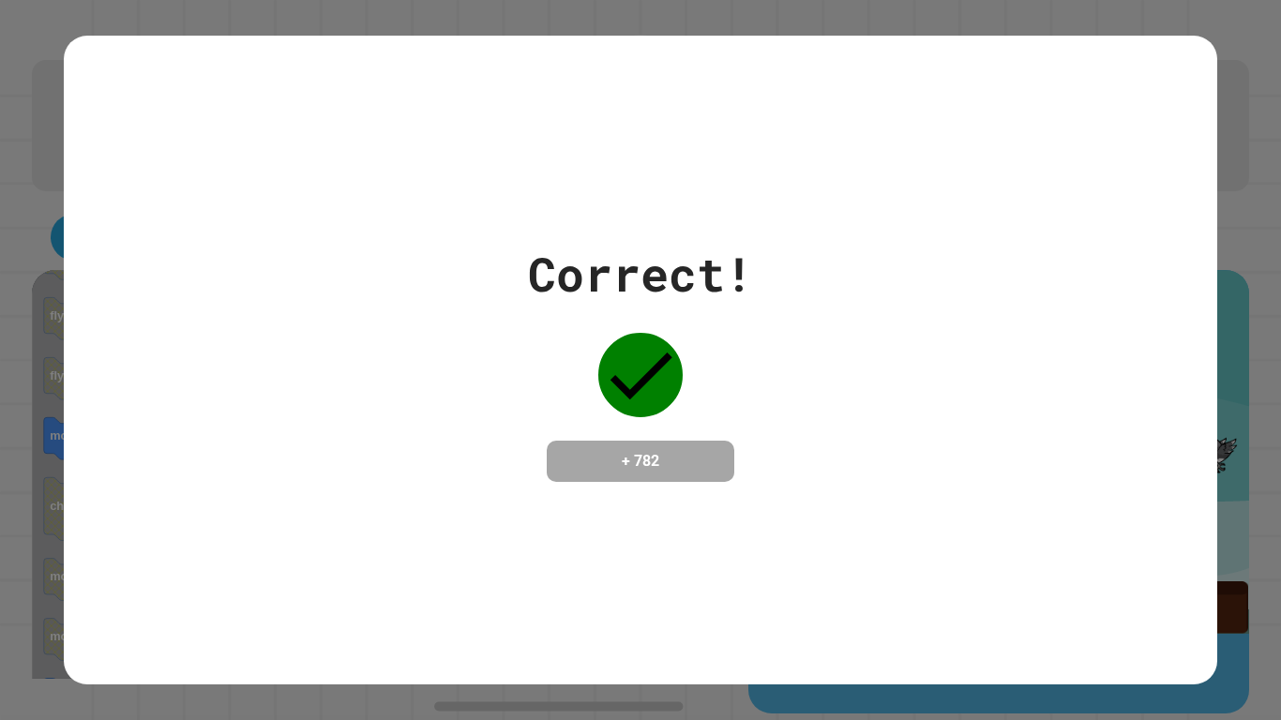
click at [683, 470] on h4 "+ 782" at bounding box center [641, 461] width 150 height 23
click at [683, 473] on h4 "+ 782" at bounding box center [641, 461] width 150 height 23
click at [599, 350] on div at bounding box center [641, 375] width 94 height 94
click at [637, 270] on div "Correct!" at bounding box center [640, 274] width 225 height 70
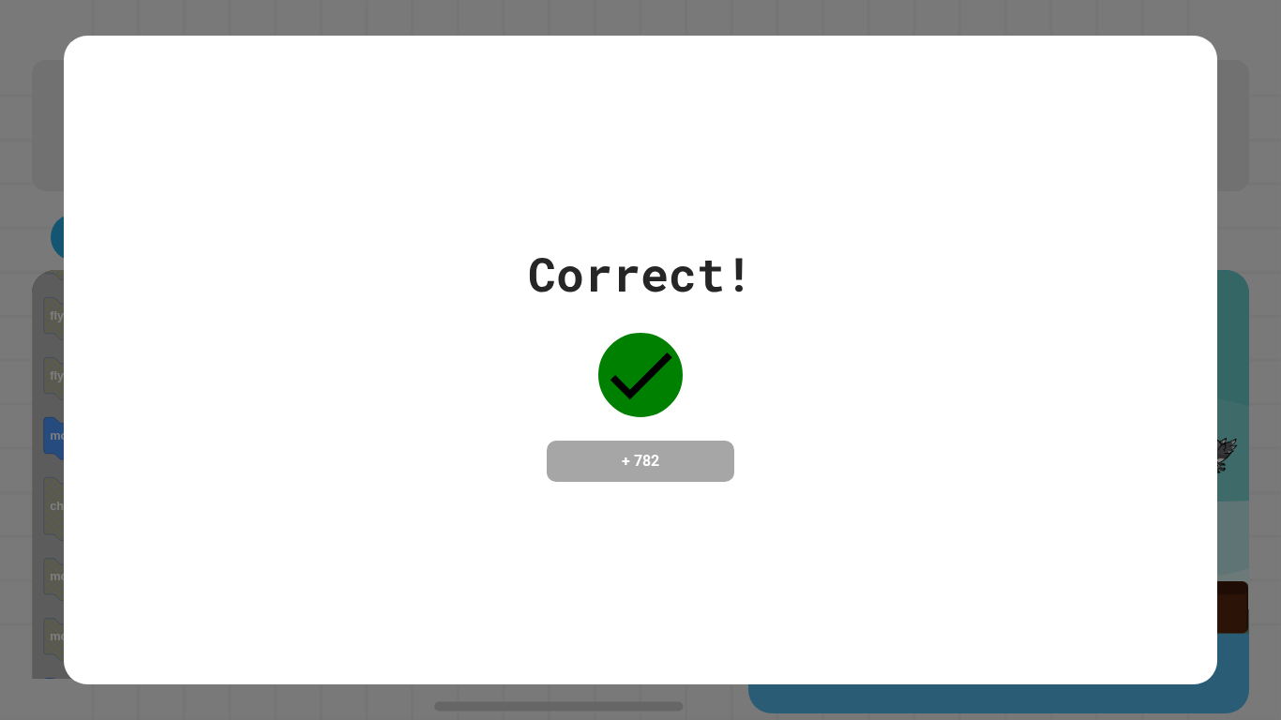
click at [637, 270] on div "Correct!" at bounding box center [640, 274] width 225 height 70
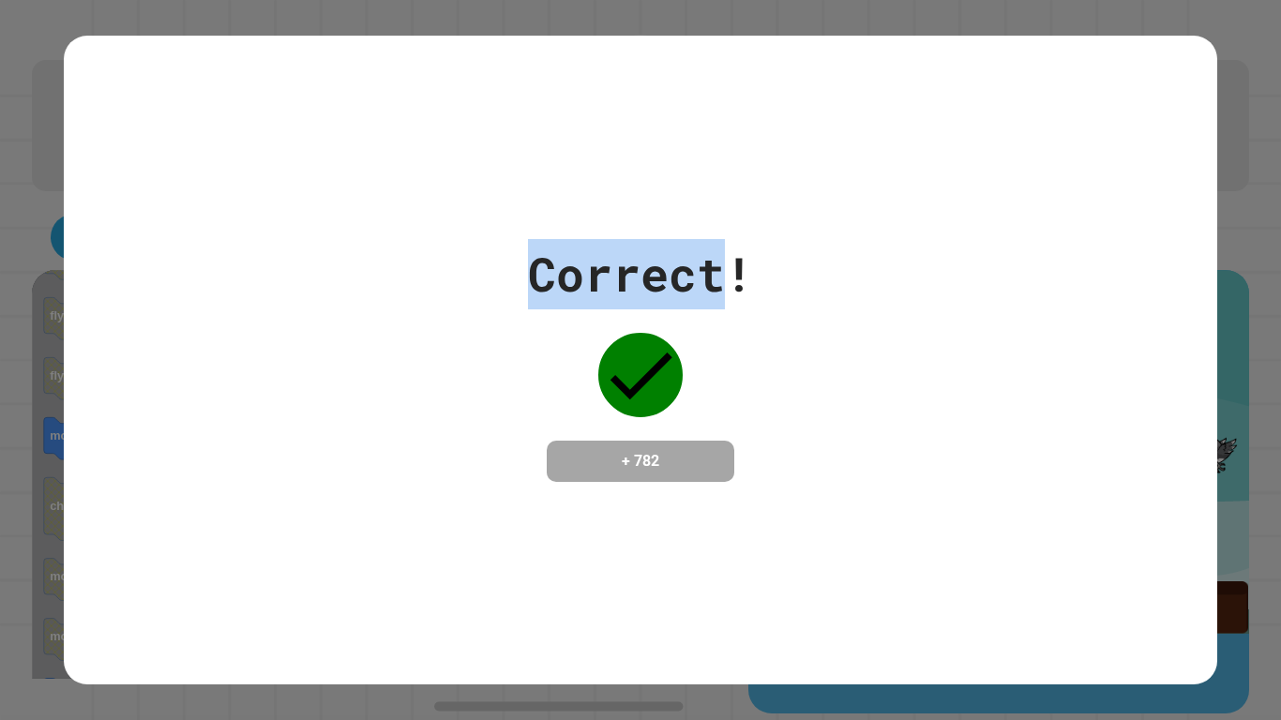
click at [637, 270] on div "Correct!" at bounding box center [640, 274] width 225 height 70
click at [655, 286] on div "Correct!" at bounding box center [640, 274] width 225 height 70
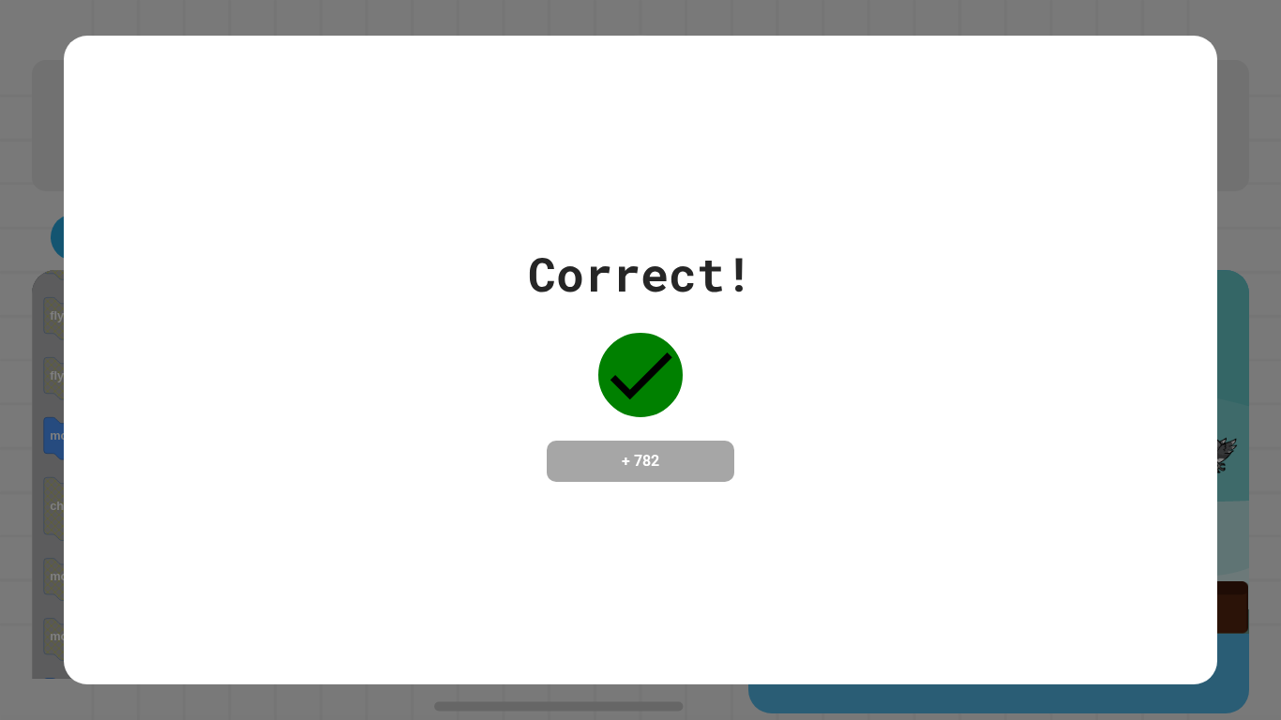
click at [655, 286] on div "Correct!" at bounding box center [640, 274] width 225 height 70
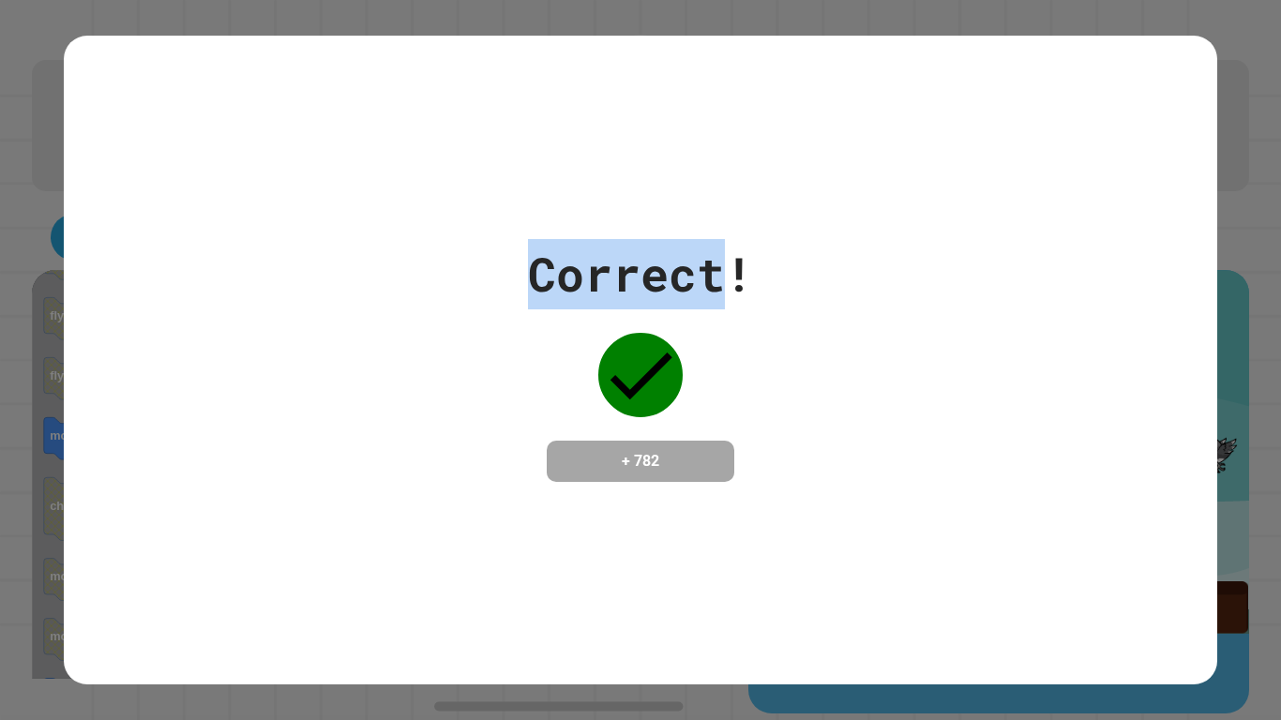
click at [655, 286] on div "Correct!" at bounding box center [640, 274] width 225 height 70
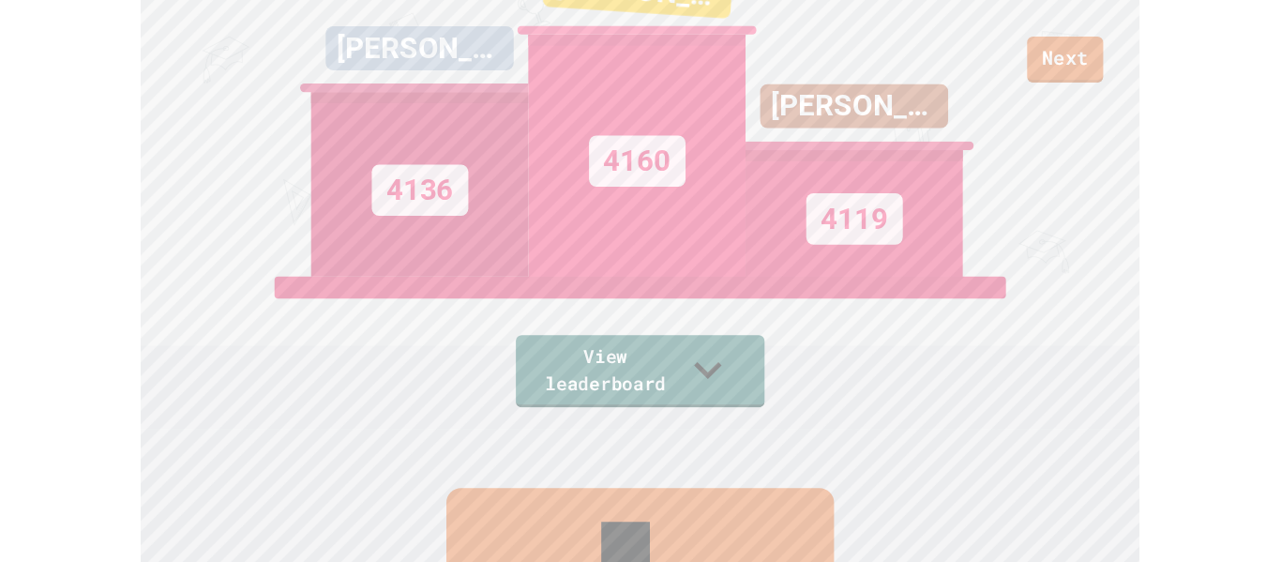
scroll to position [173, 0]
